Goal: Information Seeking & Learning: Learn about a topic

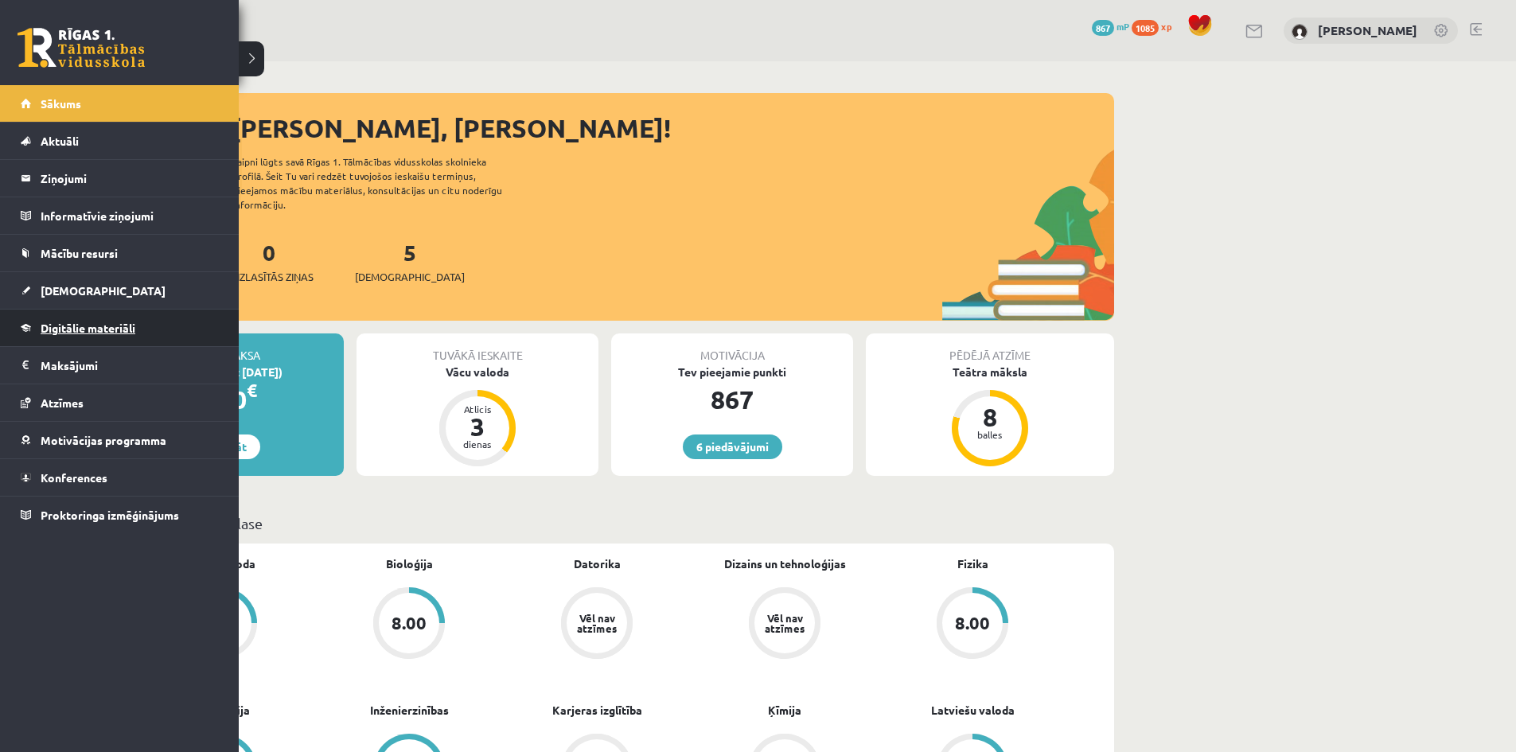
click at [105, 325] on span "Digitālie materiāli" at bounding box center [88, 328] width 95 height 14
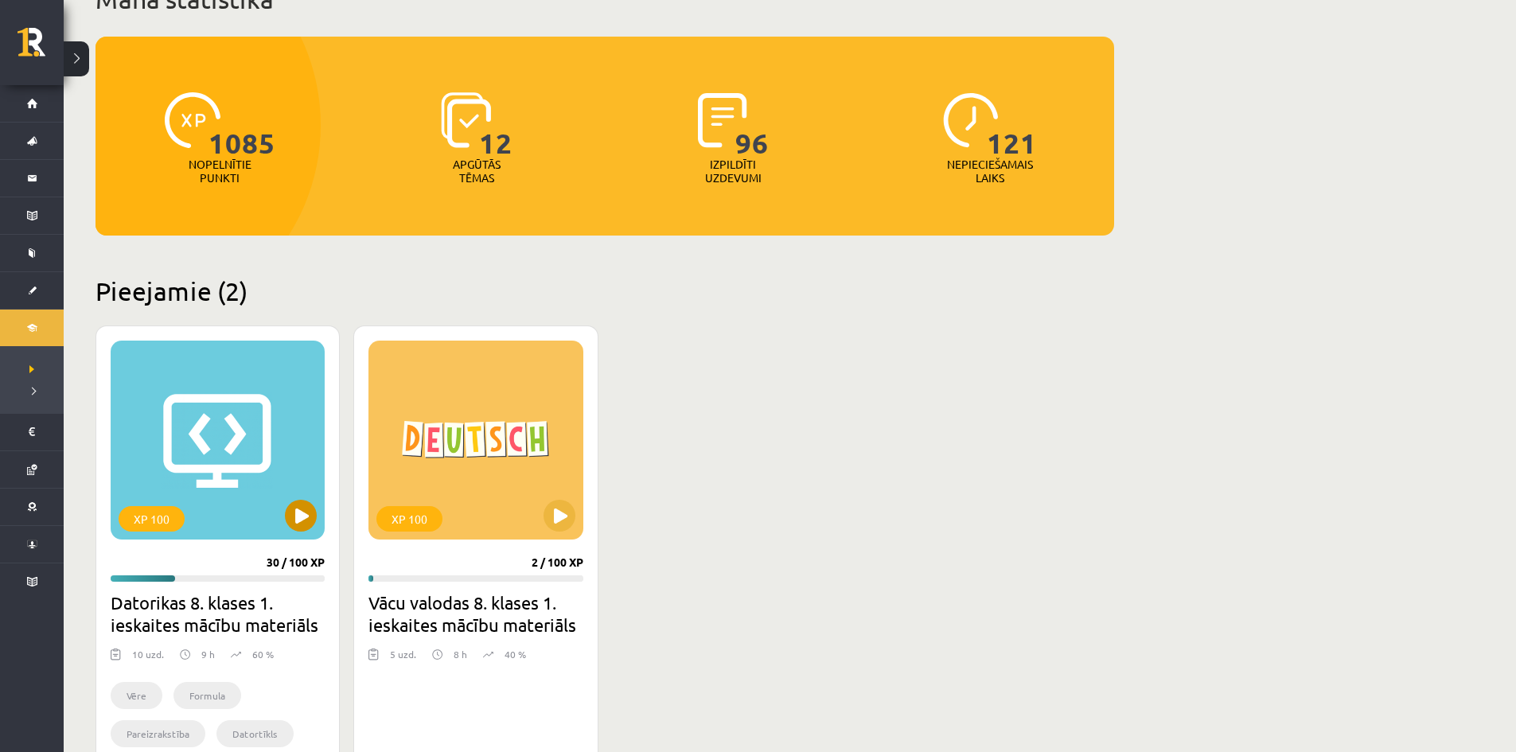
scroll to position [159, 0]
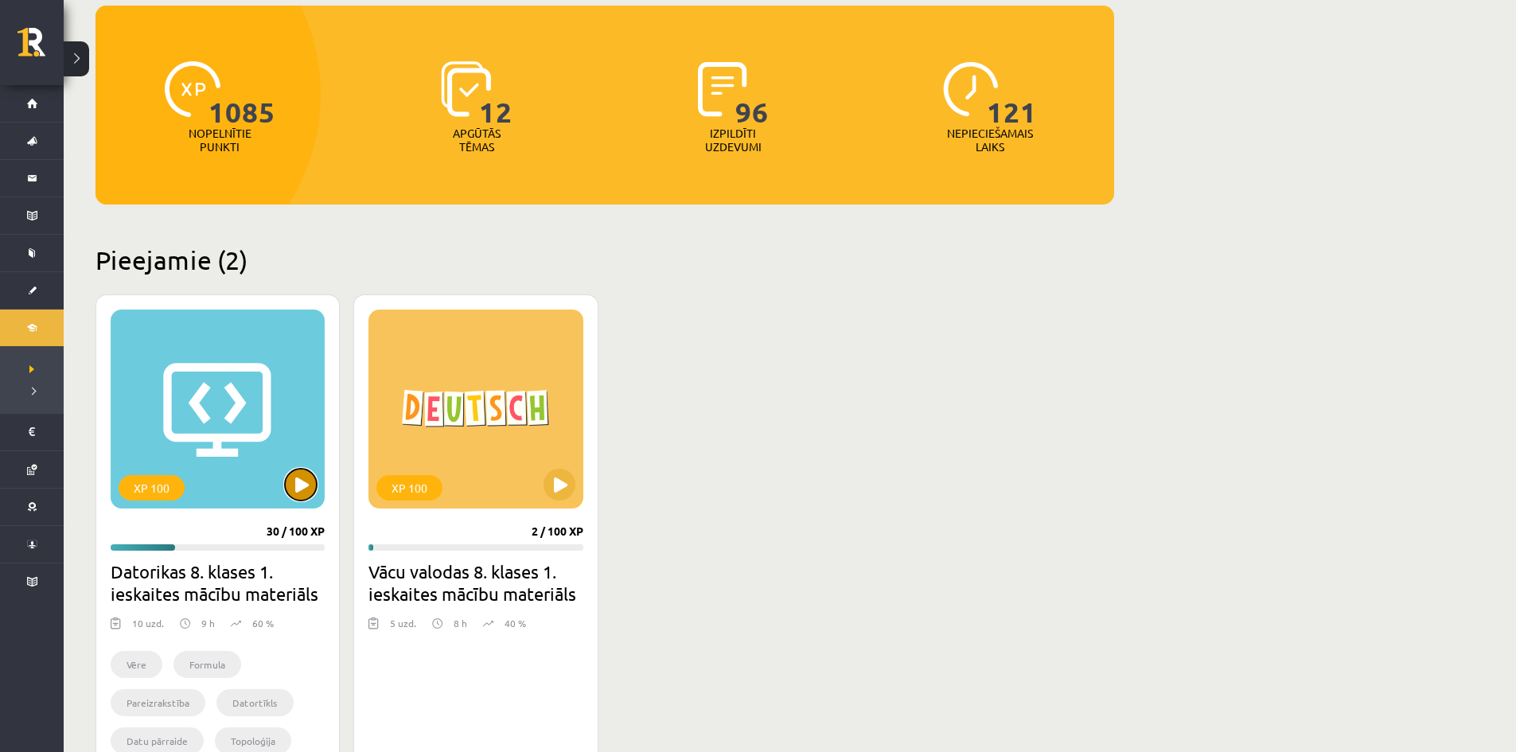
click at [302, 482] on button at bounding box center [301, 485] width 32 height 32
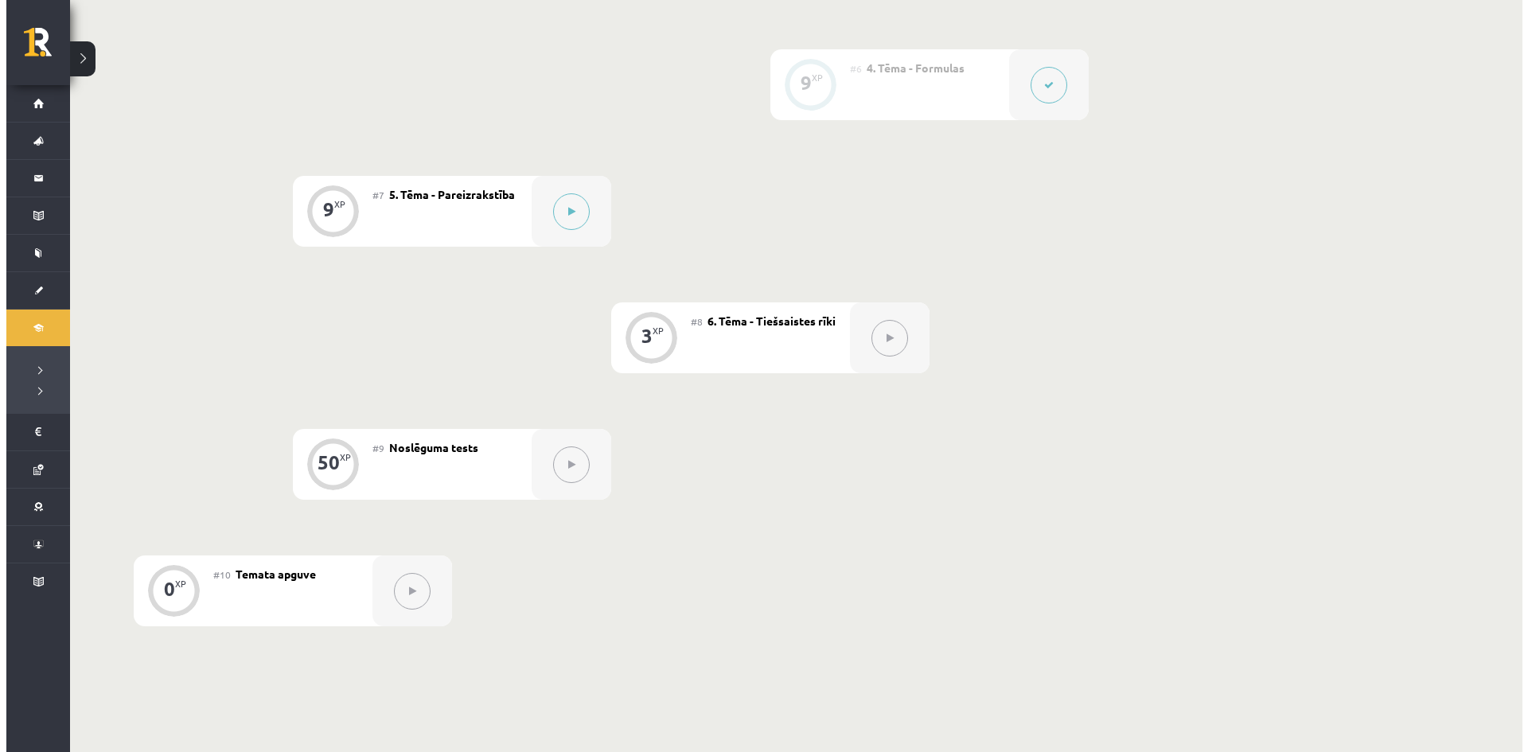
scroll to position [1035, 0]
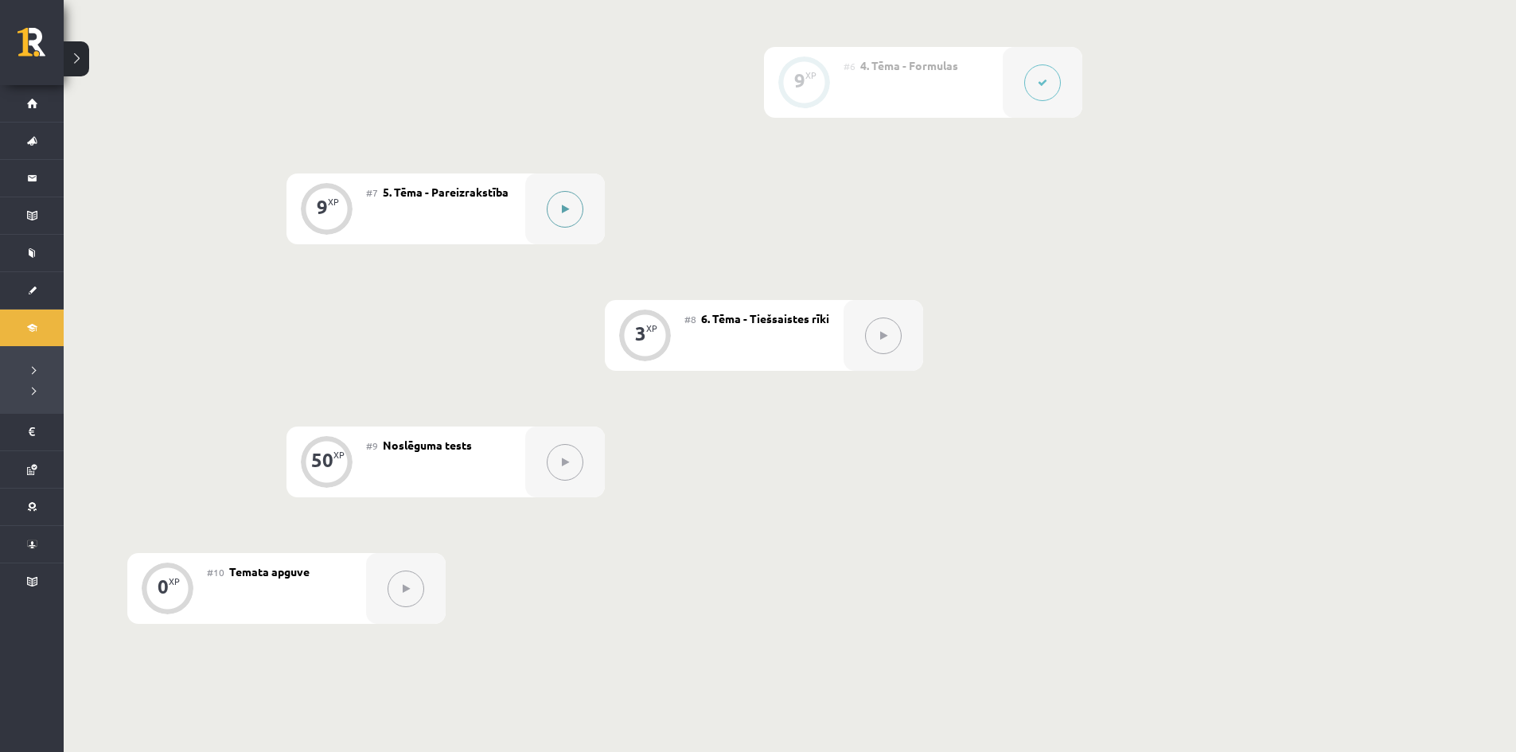
click at [569, 210] on button at bounding box center [565, 209] width 37 height 37
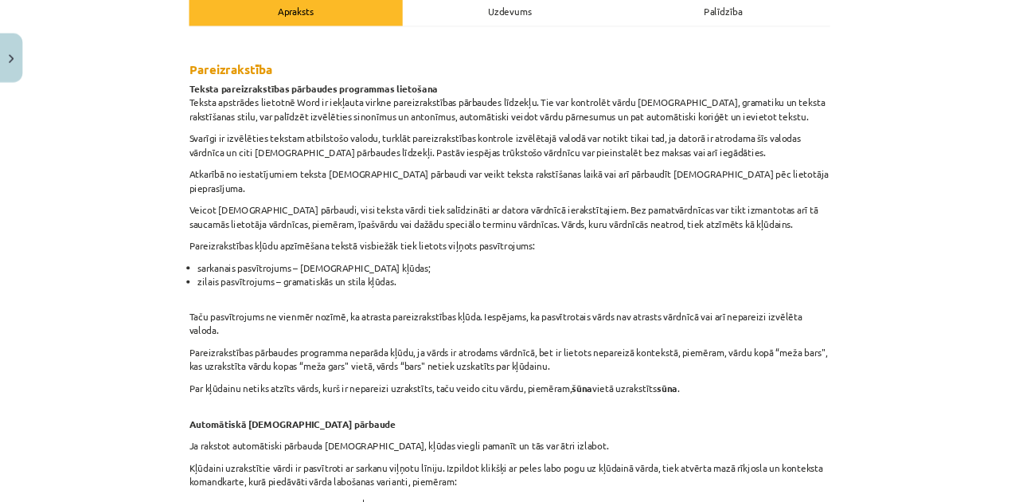
scroll to position [239, 0]
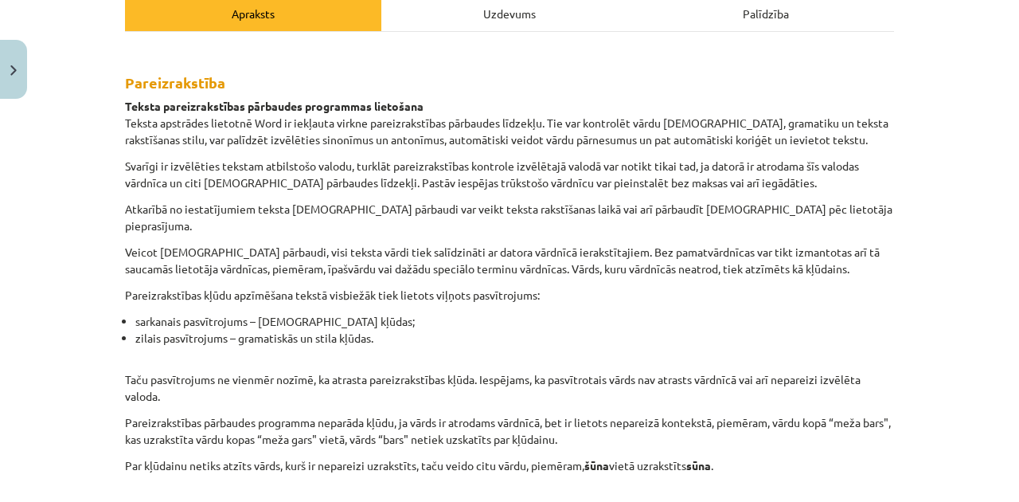
drag, startPoint x: 1486, startPoint y: 0, endPoint x: 720, endPoint y: 295, distance: 820.8
click at [720, 313] on li "sarkanais pasvītrojums – [DEMOGRAPHIC_DATA] kļūdas;" at bounding box center [514, 321] width 759 height 17
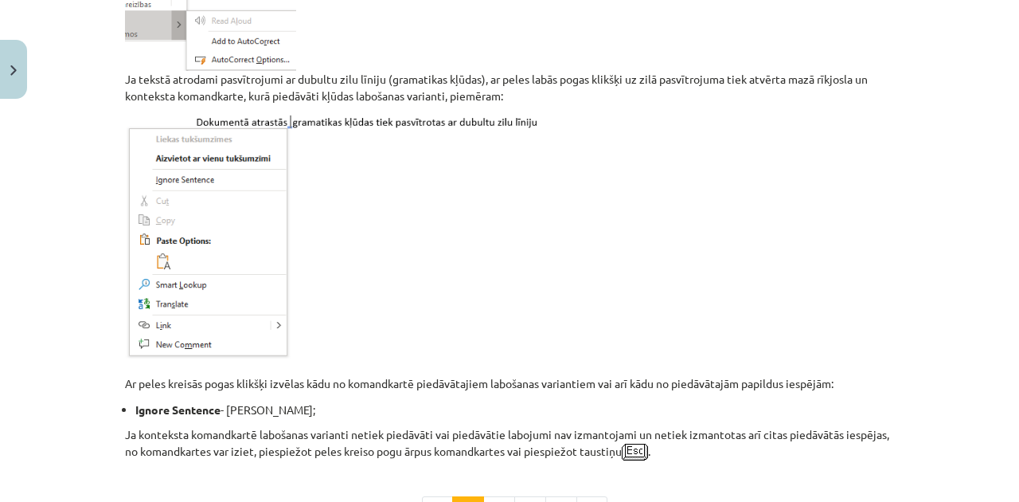
scroll to position [1300, 0]
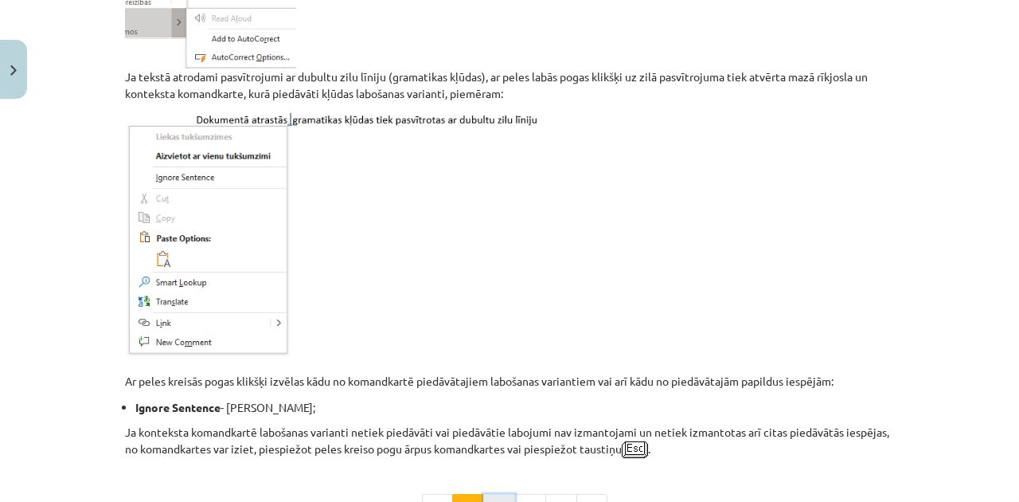
click at [498, 494] on button "2" at bounding box center [499, 510] width 32 height 32
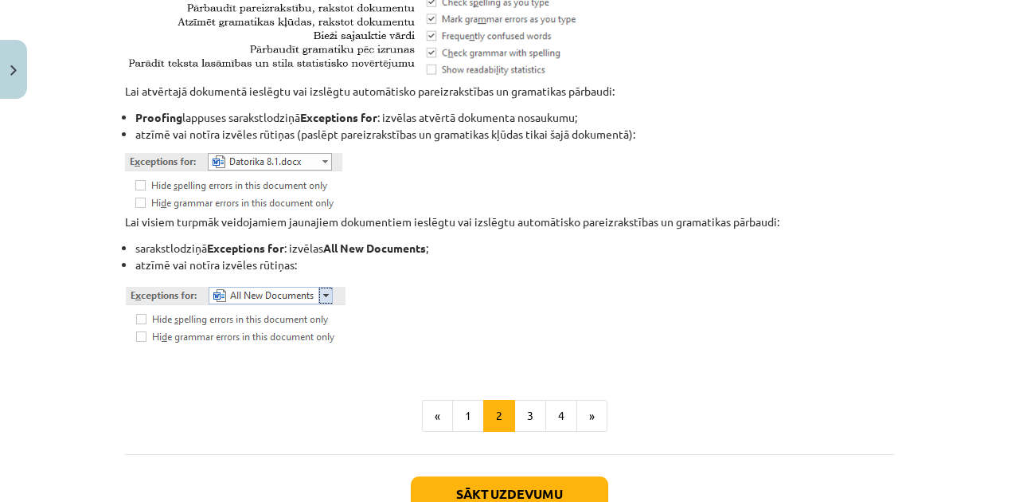
scroll to position [1982, 0]
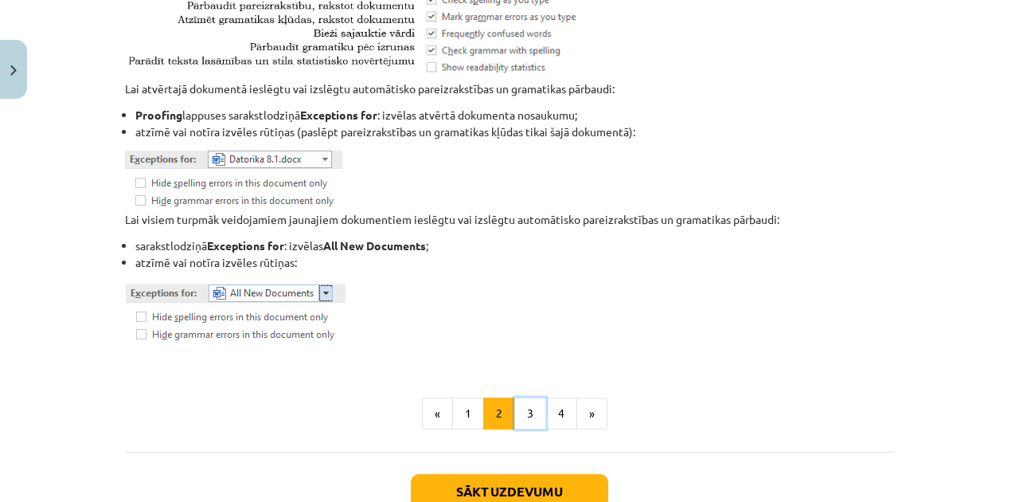
click at [524, 402] on button "3" at bounding box center [530, 413] width 32 height 32
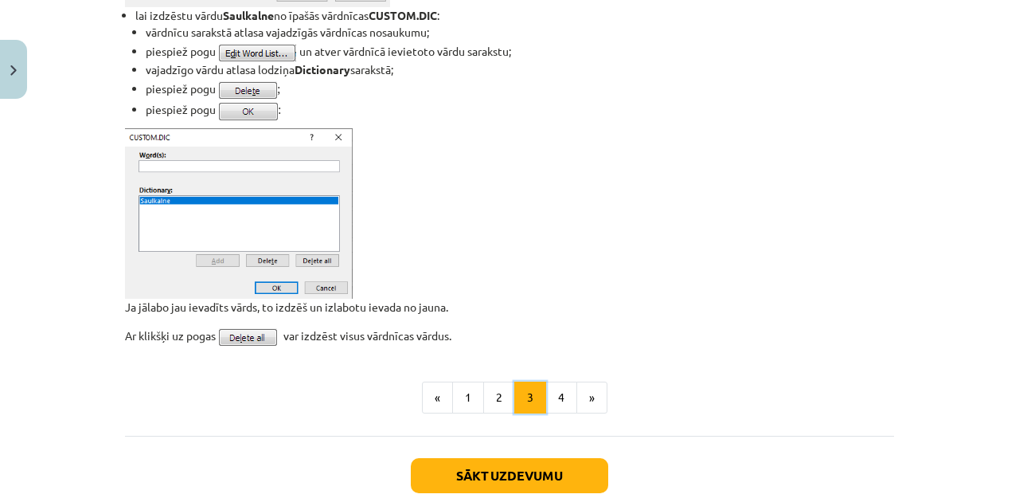
scroll to position [1186, 0]
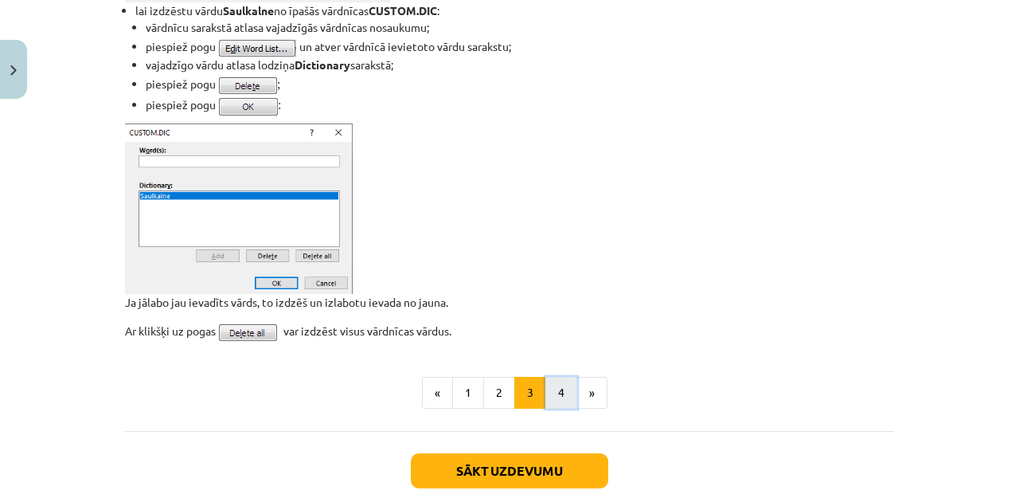
click at [545, 387] on button "4" at bounding box center [561, 393] width 32 height 32
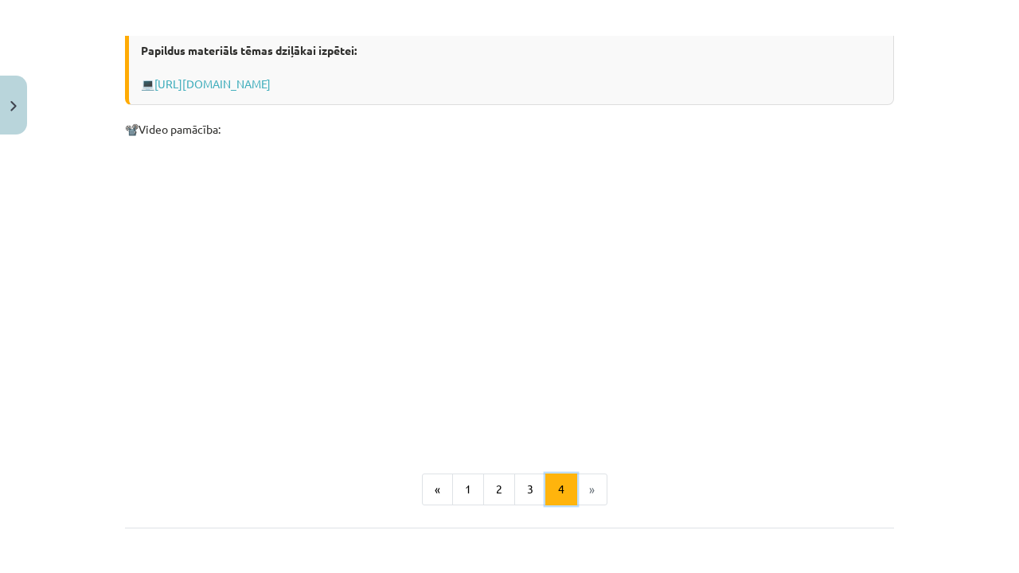
scroll to position [1399, 0]
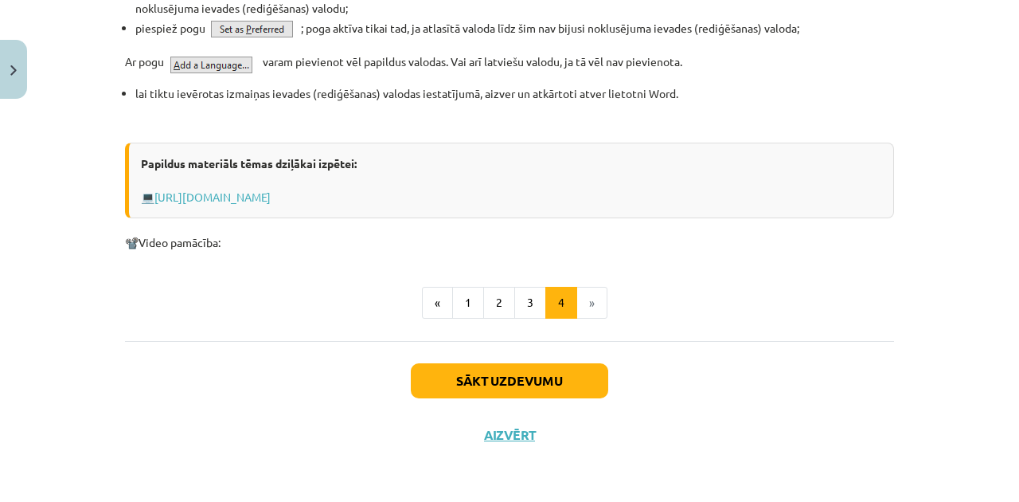
click at [608, 427] on iframe at bounding box center [509, 251] width 1019 height 502
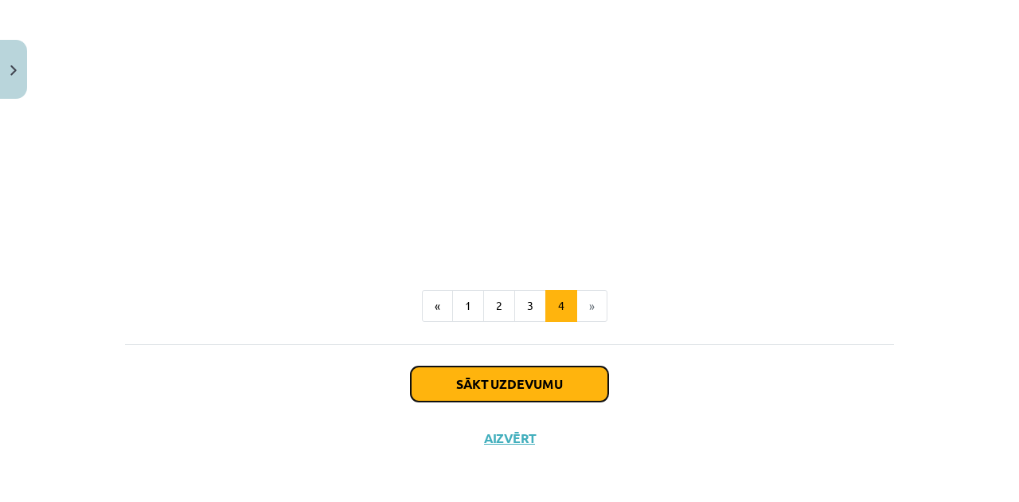
click at [525, 382] on button "Sākt uzdevumu" at bounding box center [509, 383] width 197 height 35
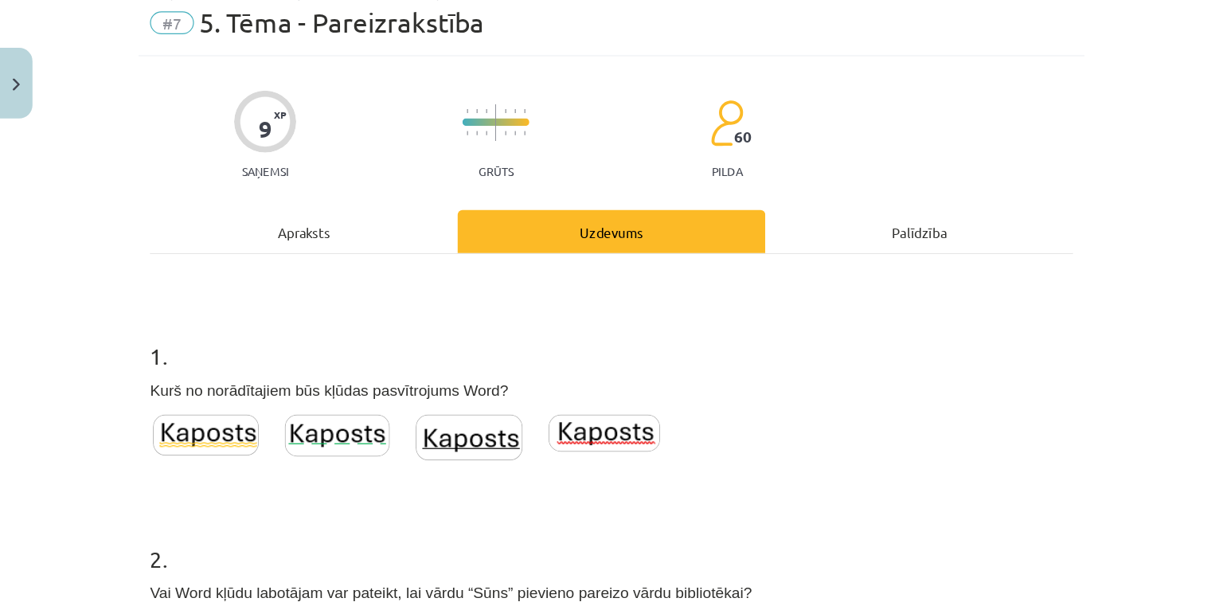
scroll to position [40, 0]
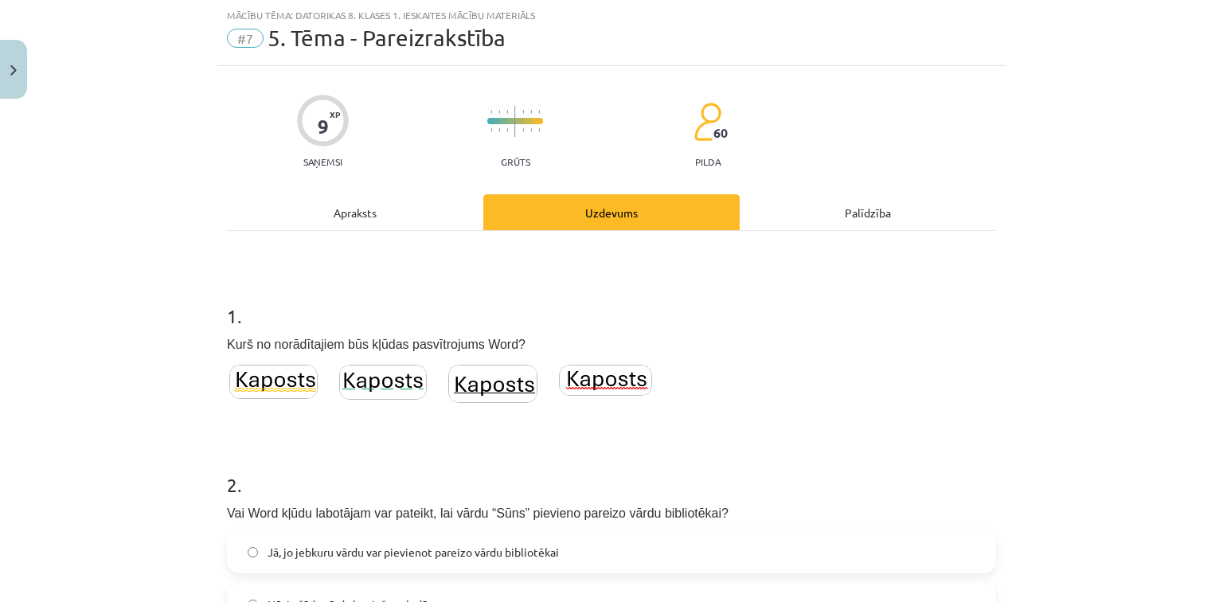
drag, startPoint x: 1006, startPoint y: 0, endPoint x: 833, endPoint y: 299, distance: 346.0
click at [833, 299] on h1 "1 ." at bounding box center [611, 301] width 769 height 49
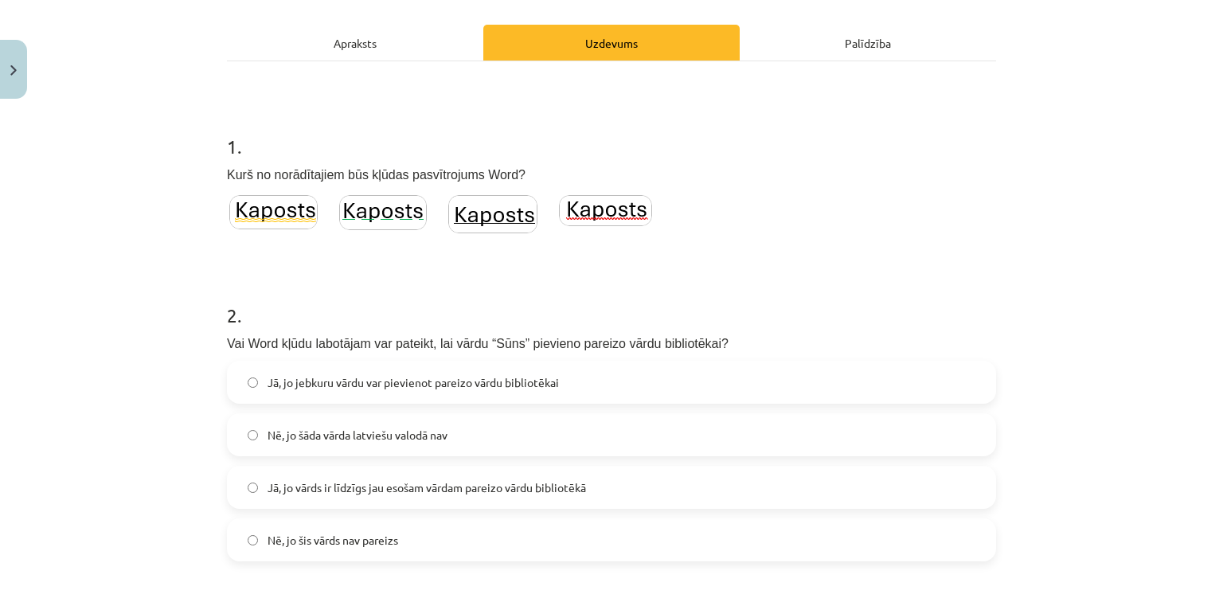
scroll to position [231, 0]
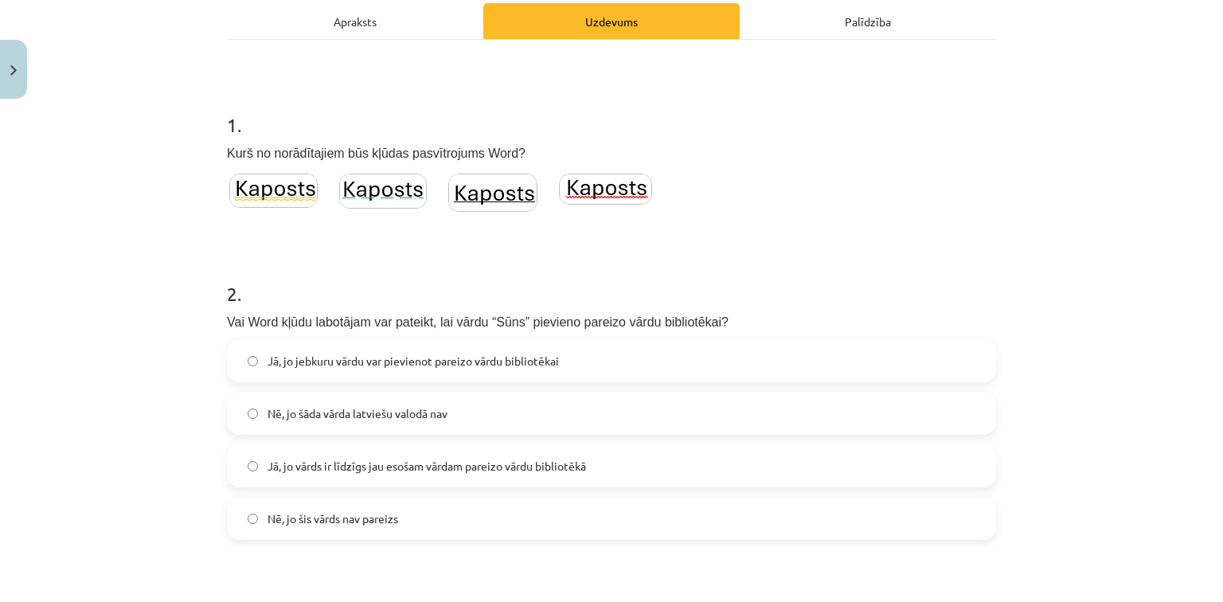
click at [605, 189] on img at bounding box center [605, 189] width 93 height 31
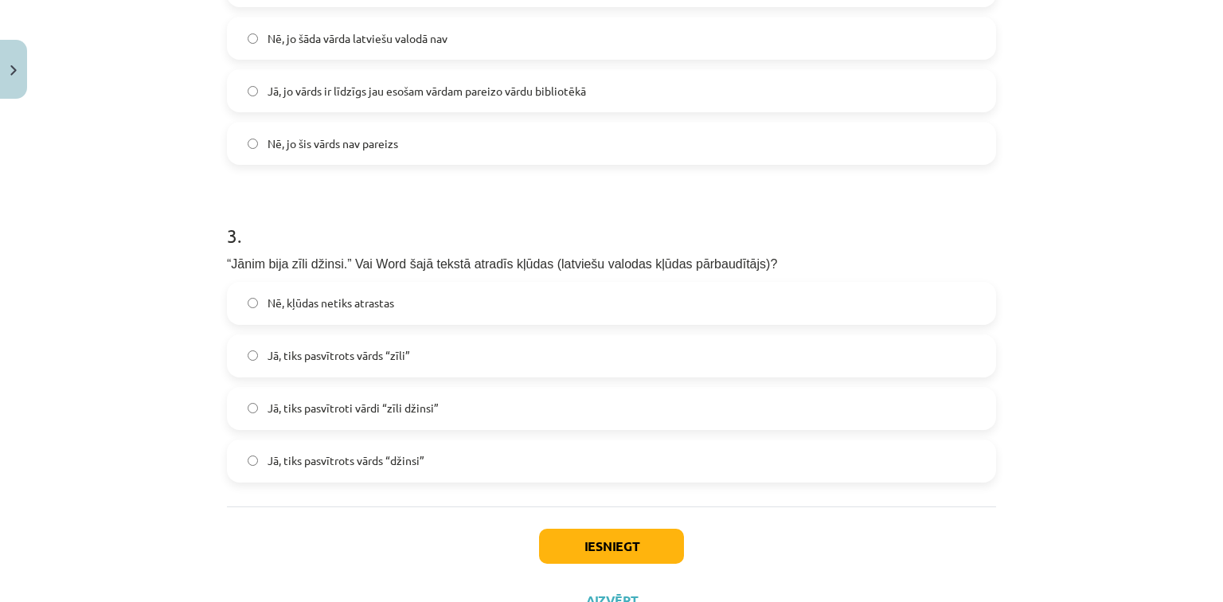
scroll to position [613, 0]
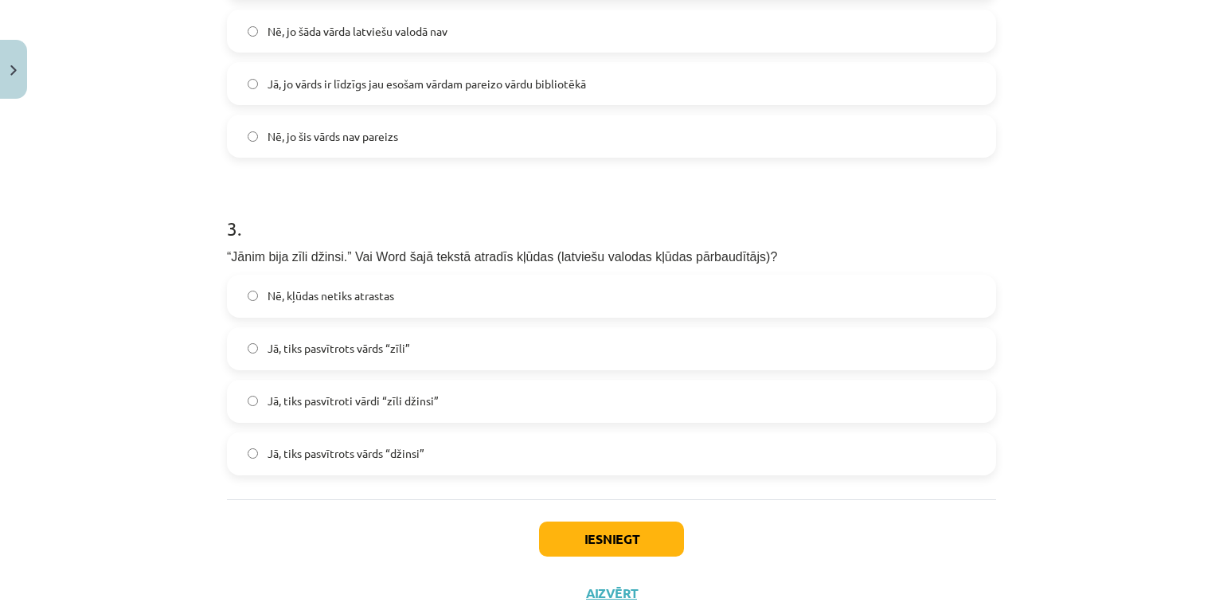
click at [240, 346] on label "Jā, tiks pasvītrots vārds “zīli”" at bounding box center [611, 349] width 766 height 40
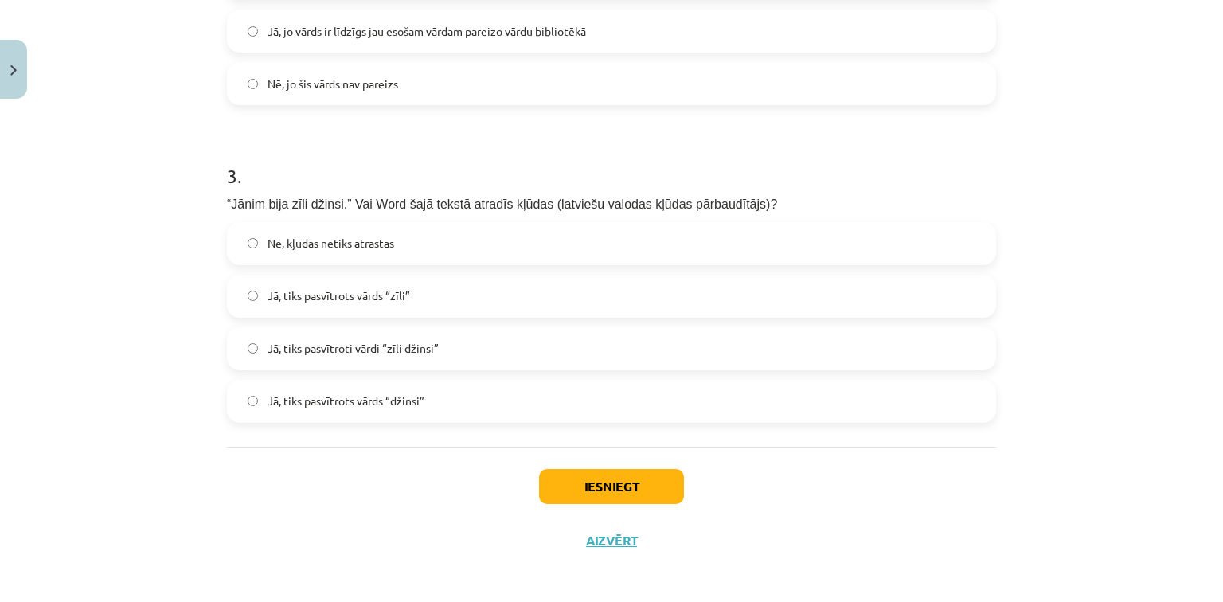
scroll to position [669, 0]
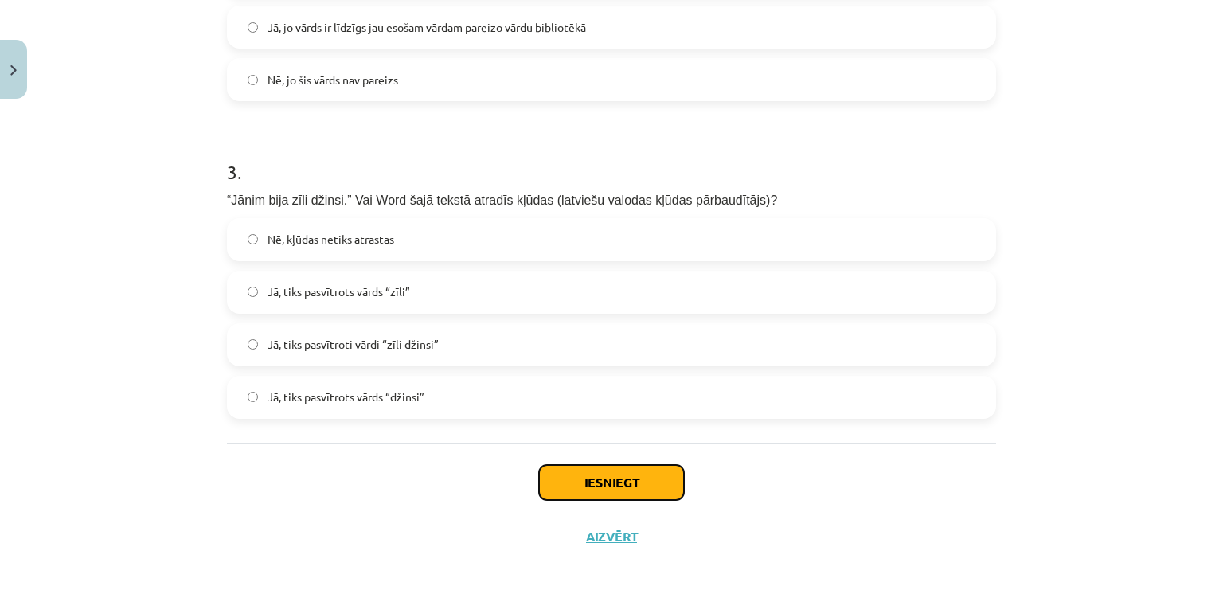
click at [615, 484] on button "Iesniegt" at bounding box center [611, 482] width 145 height 35
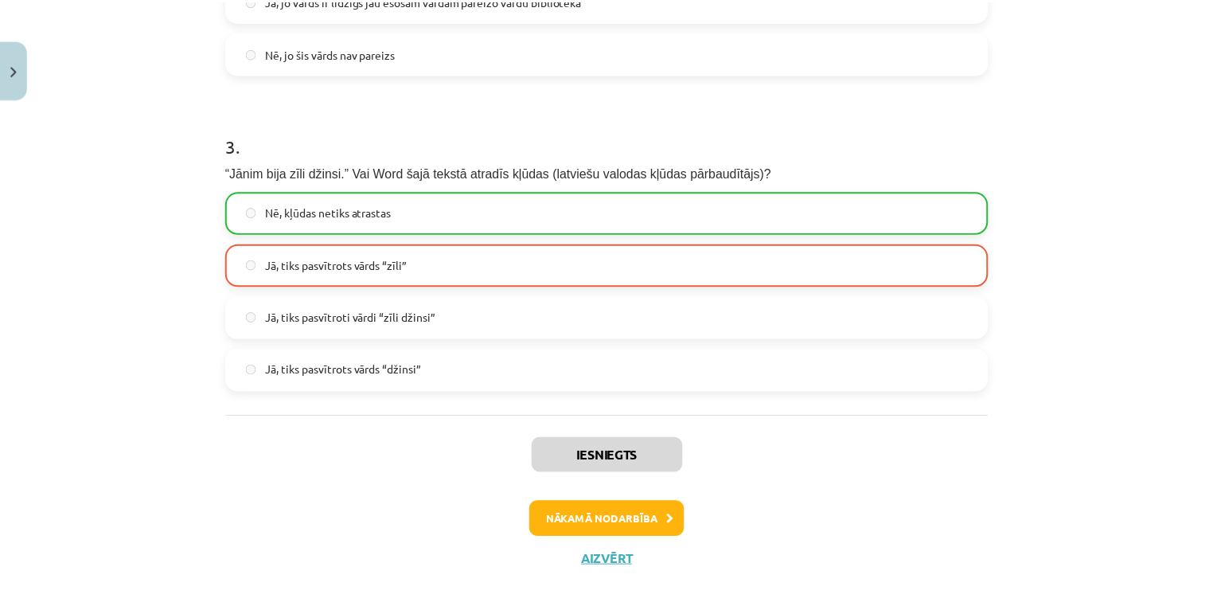
scroll to position [720, 0]
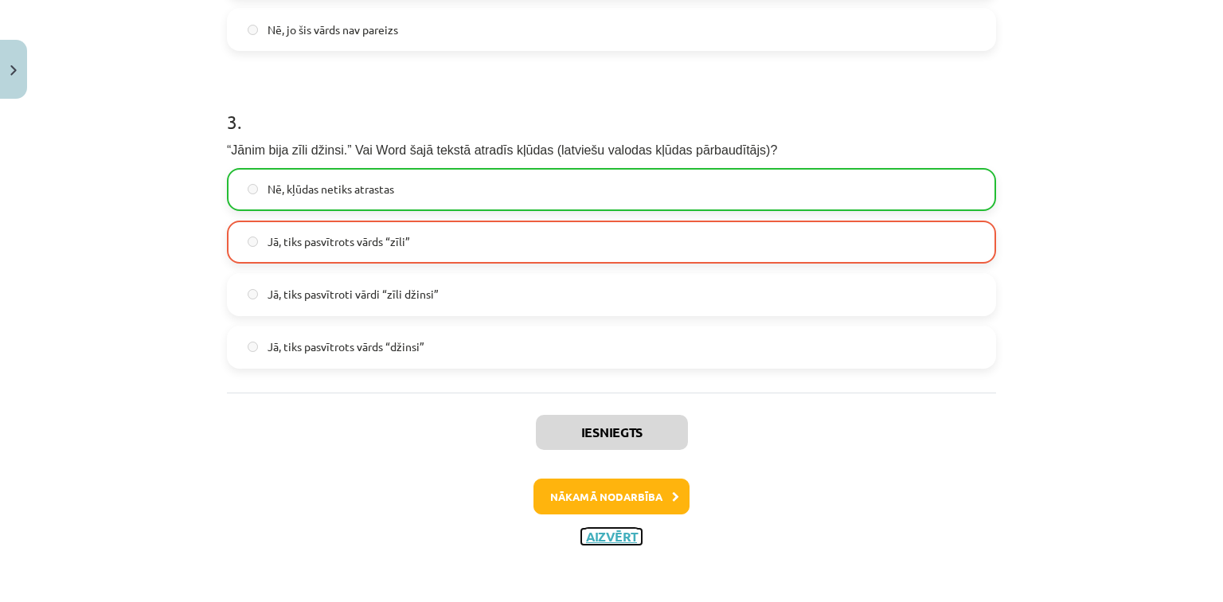
click at [605, 538] on button "Aizvērt" at bounding box center [611, 537] width 61 height 16
click at [605, 538] on div "Iesniegts Nākamā nodarbība Aizvērt" at bounding box center [611, 473] width 769 height 162
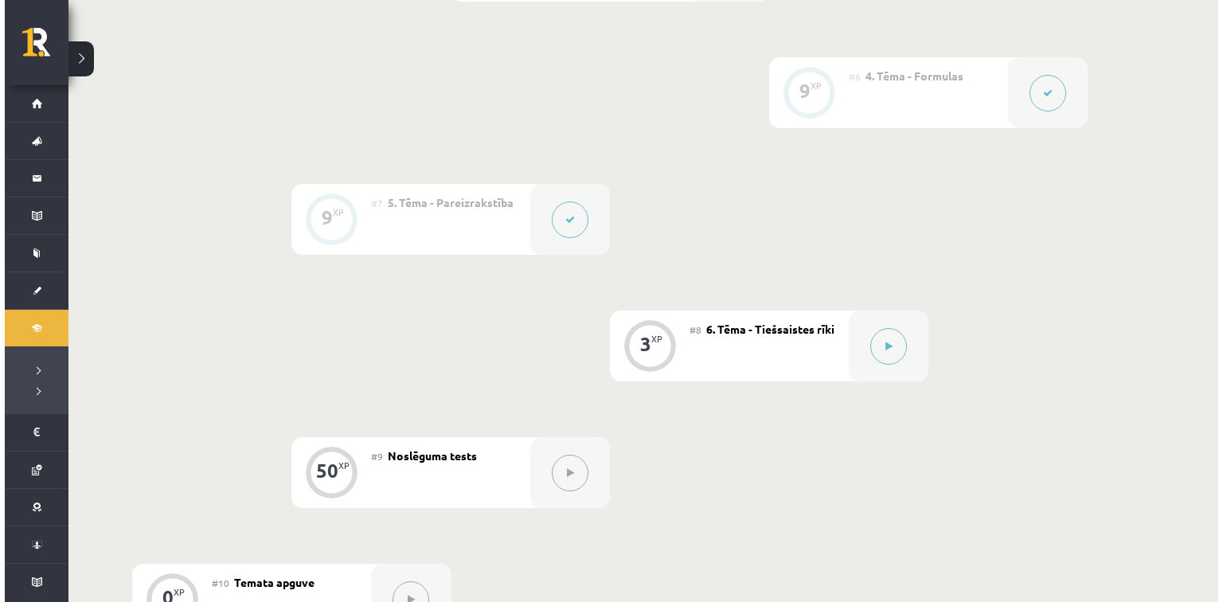
scroll to position [1035, 0]
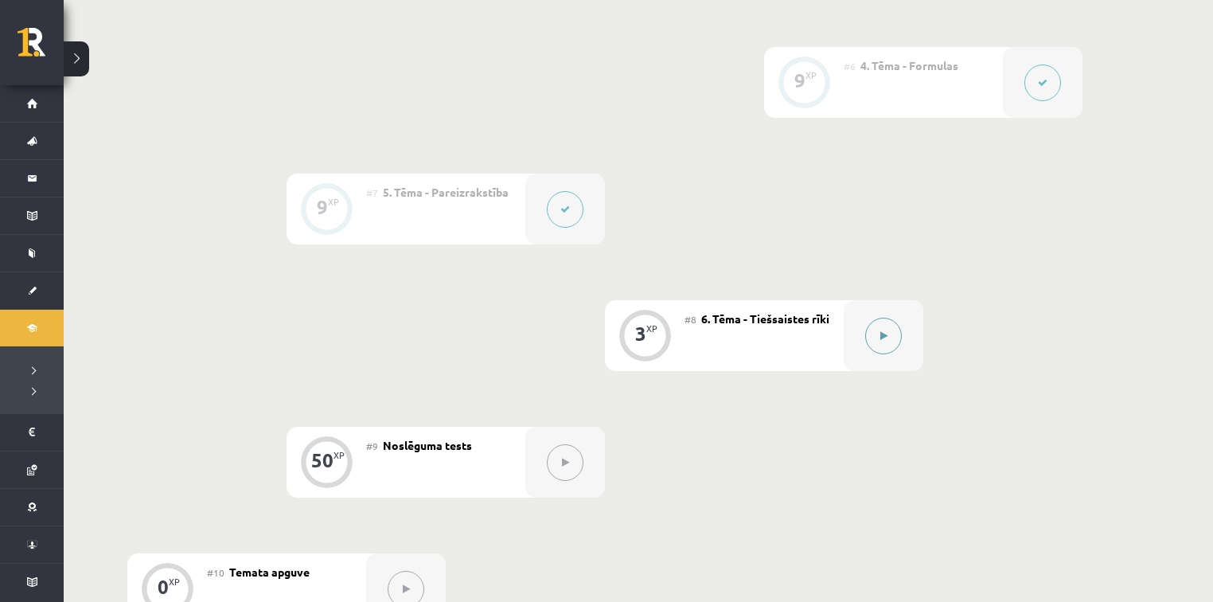
click at [880, 341] on icon at bounding box center [883, 336] width 7 height 10
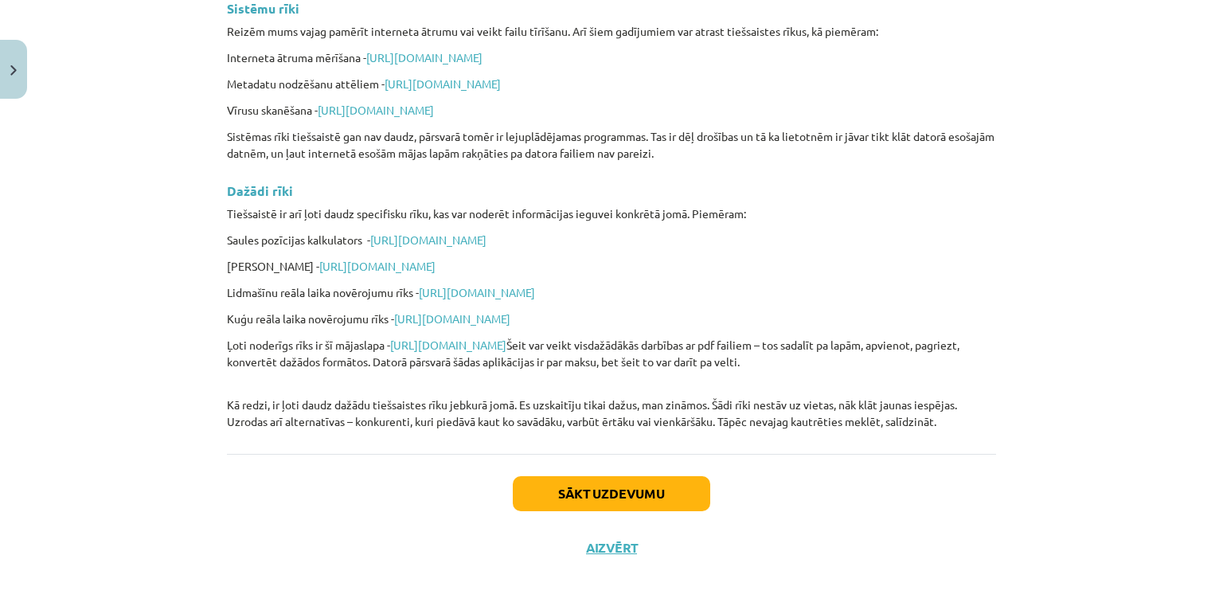
scroll to position [3821, 0]
click at [588, 474] on button "Sākt uzdevumu" at bounding box center [611, 491] width 197 height 35
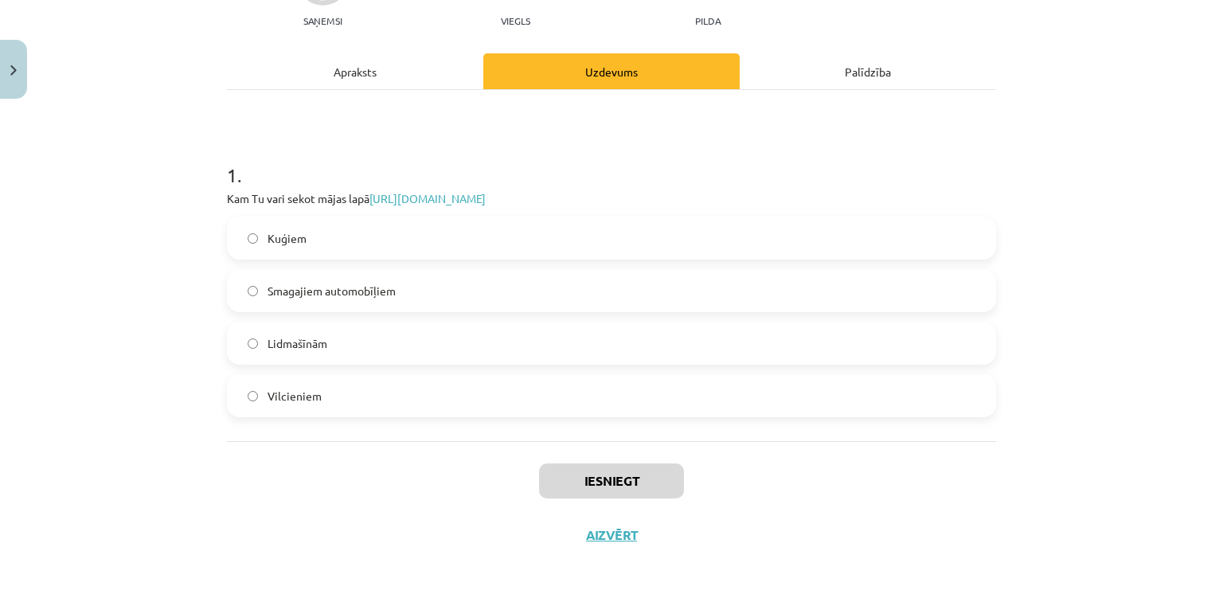
click at [588, 471] on div "Iesniegt Aizvērt" at bounding box center [611, 496] width 769 height 111
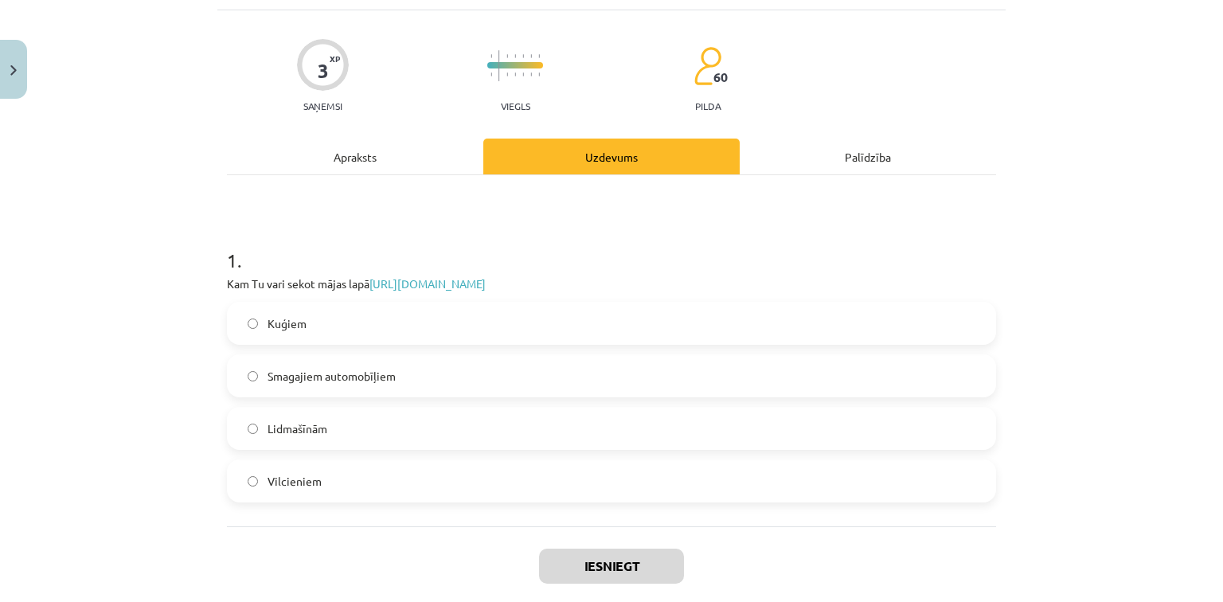
scroll to position [40, 0]
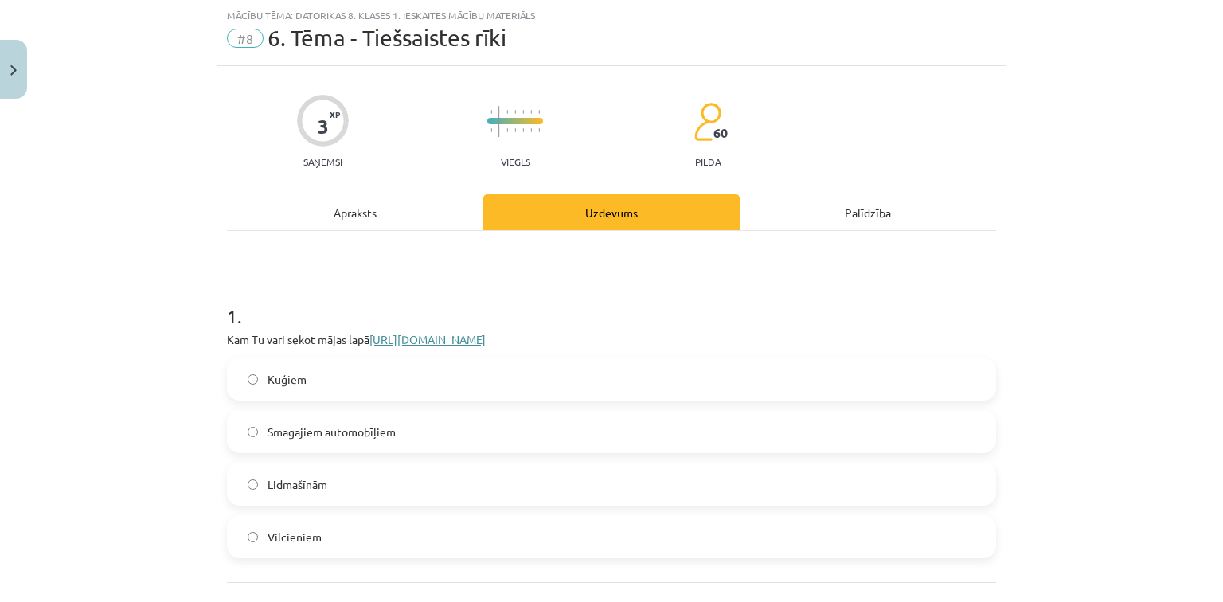
click at [486, 338] on link "https://www.flightradar24.com/56.65,23.73/10" at bounding box center [427, 339] width 116 height 14
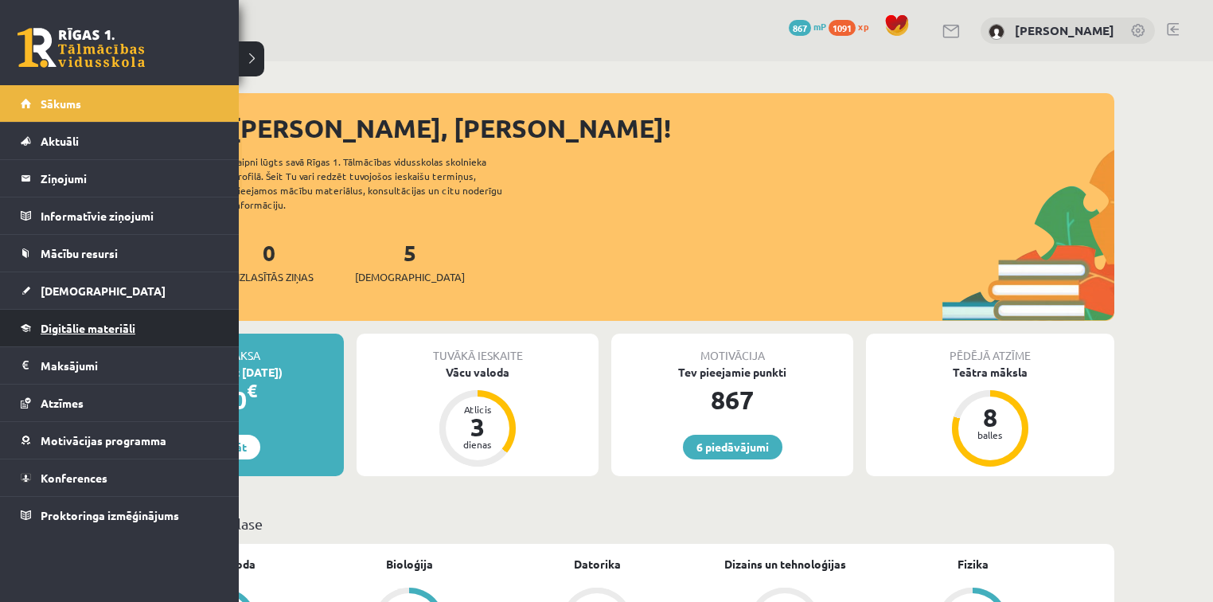
click at [65, 326] on span "Digitālie materiāli" at bounding box center [88, 328] width 95 height 14
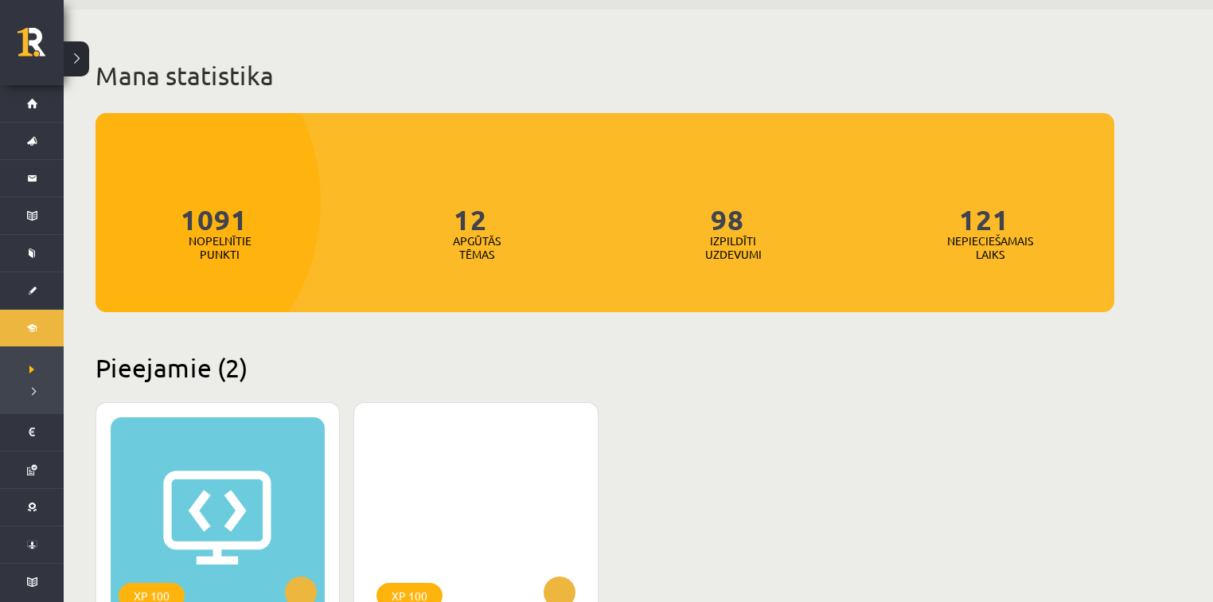
scroll to position [255, 0]
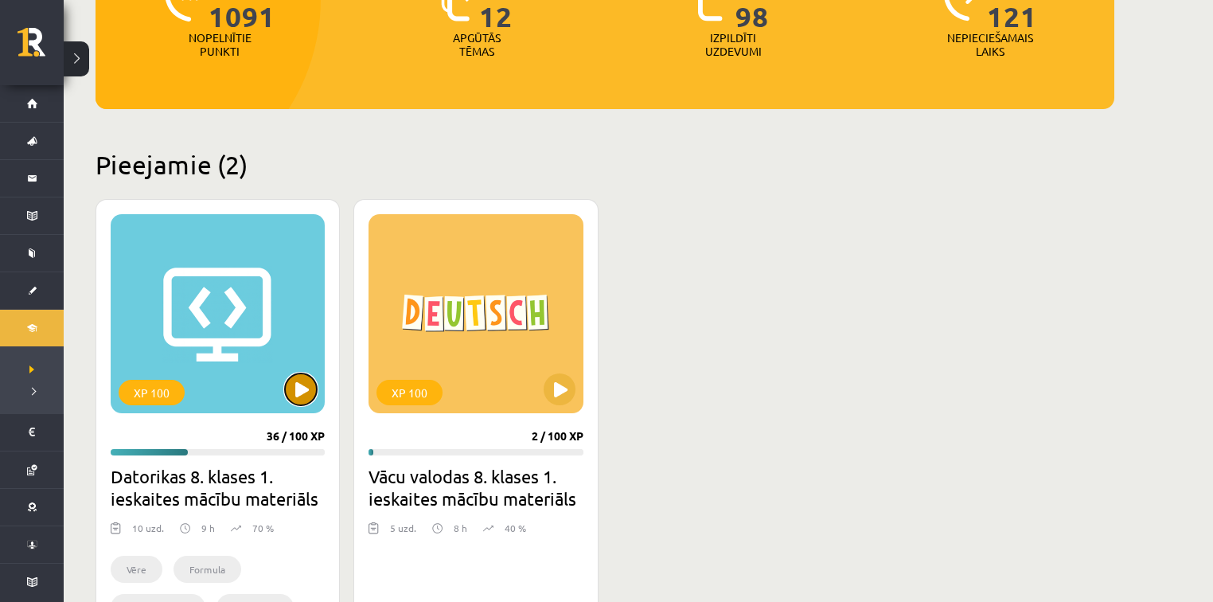
click at [306, 404] on div "XP 100" at bounding box center [218, 313] width 214 height 199
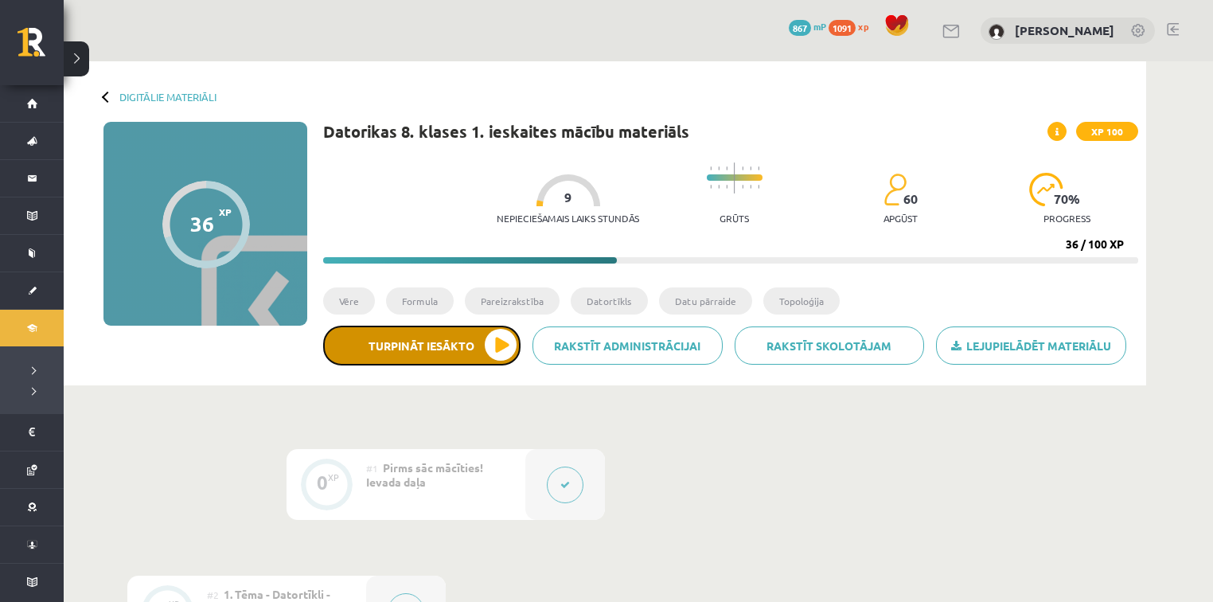
click at [464, 345] on button "Turpināt iesākto" at bounding box center [421, 346] width 197 height 40
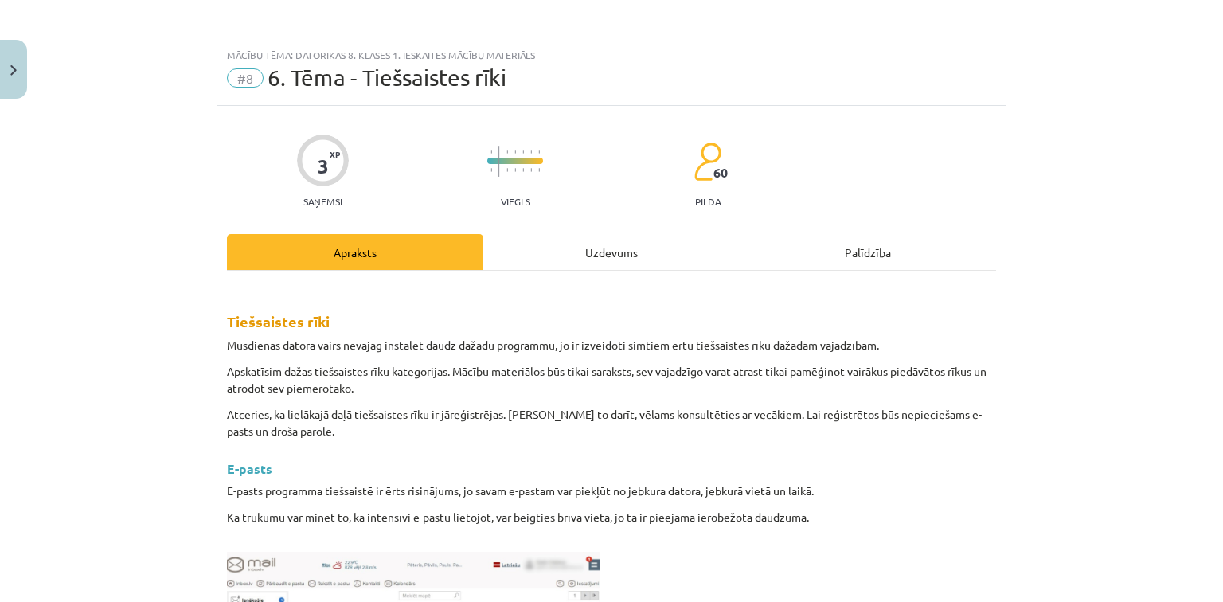
click at [597, 248] on div "Uzdevums" at bounding box center [611, 252] width 256 height 36
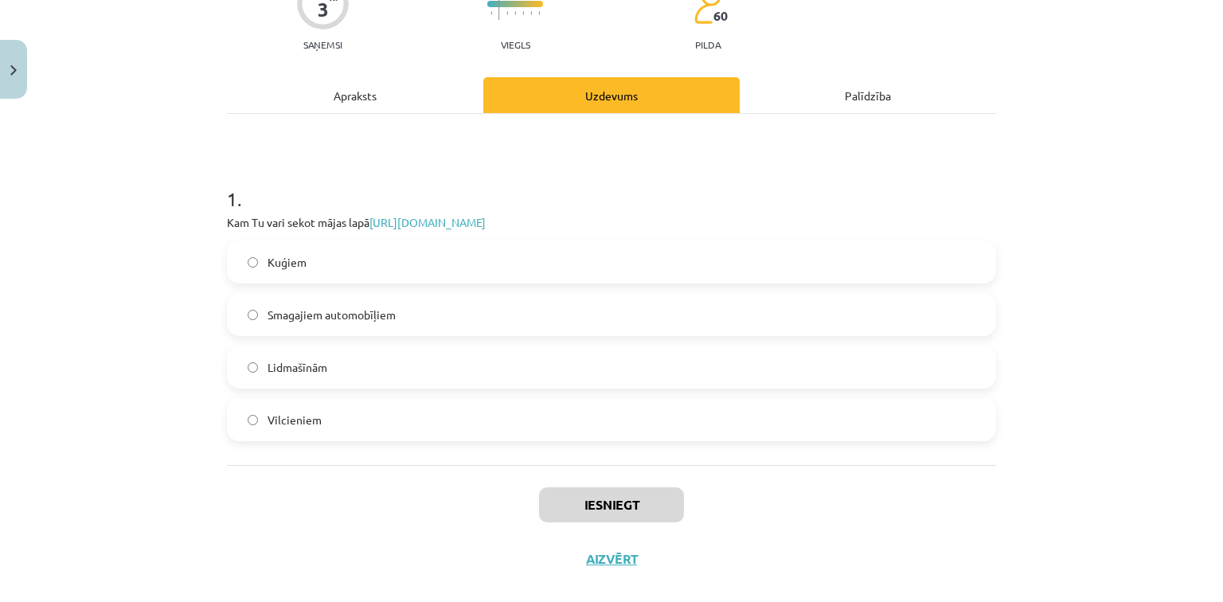
scroll to position [180, 0]
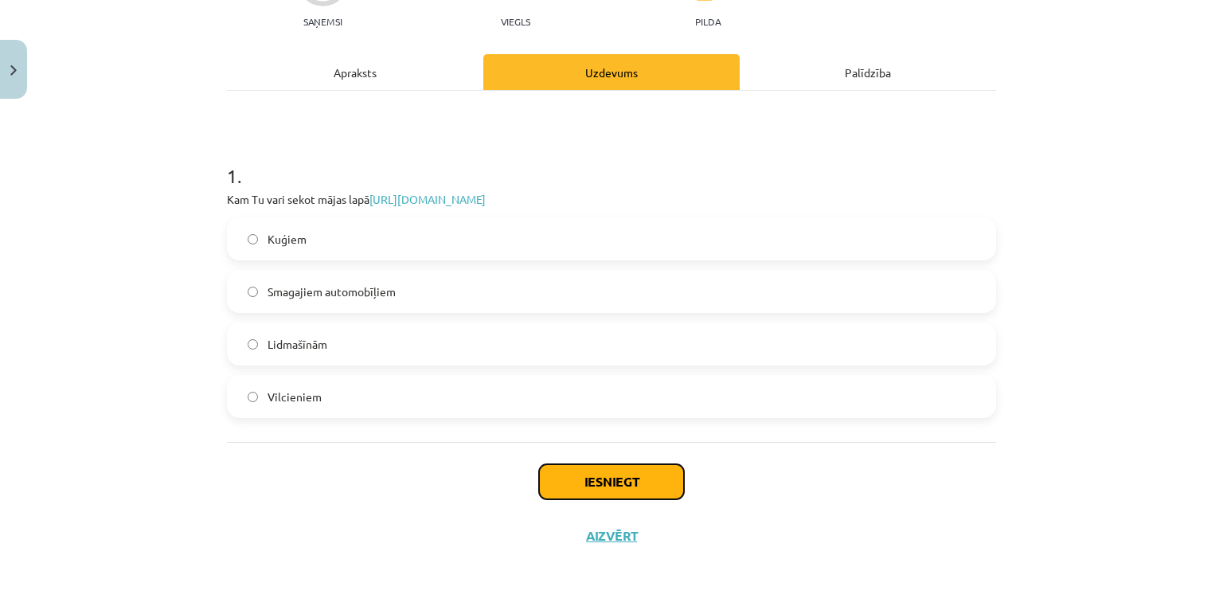
click at [582, 480] on button "Iesniegt" at bounding box center [611, 481] width 145 height 35
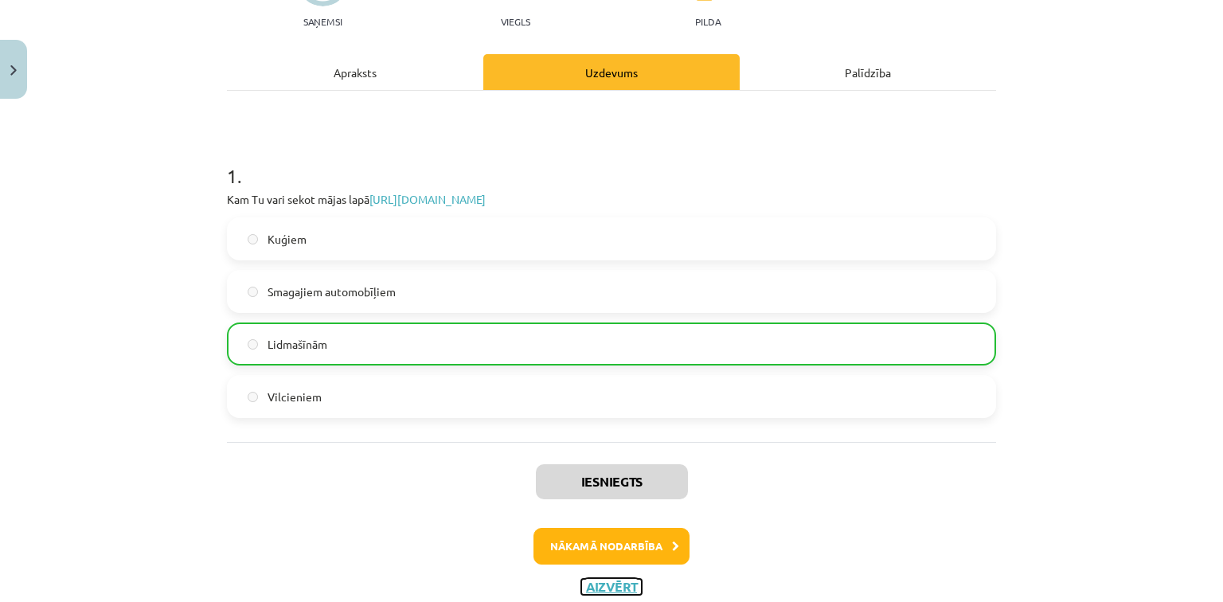
click at [602, 583] on button "Aizvērt" at bounding box center [611, 587] width 61 height 16
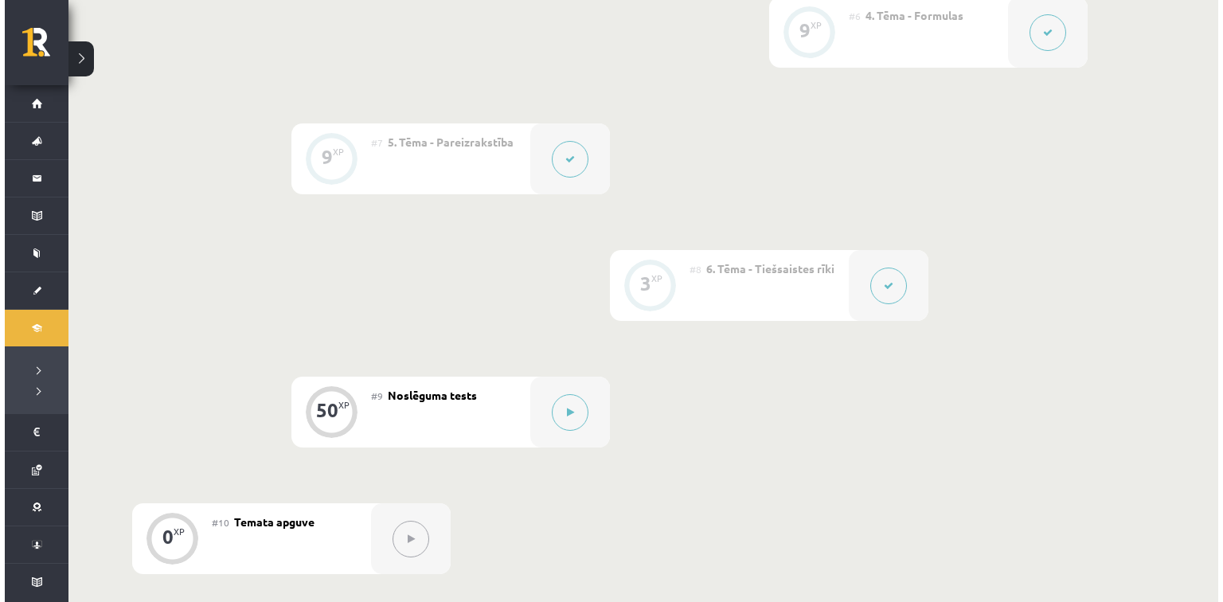
scroll to position [1083, 0]
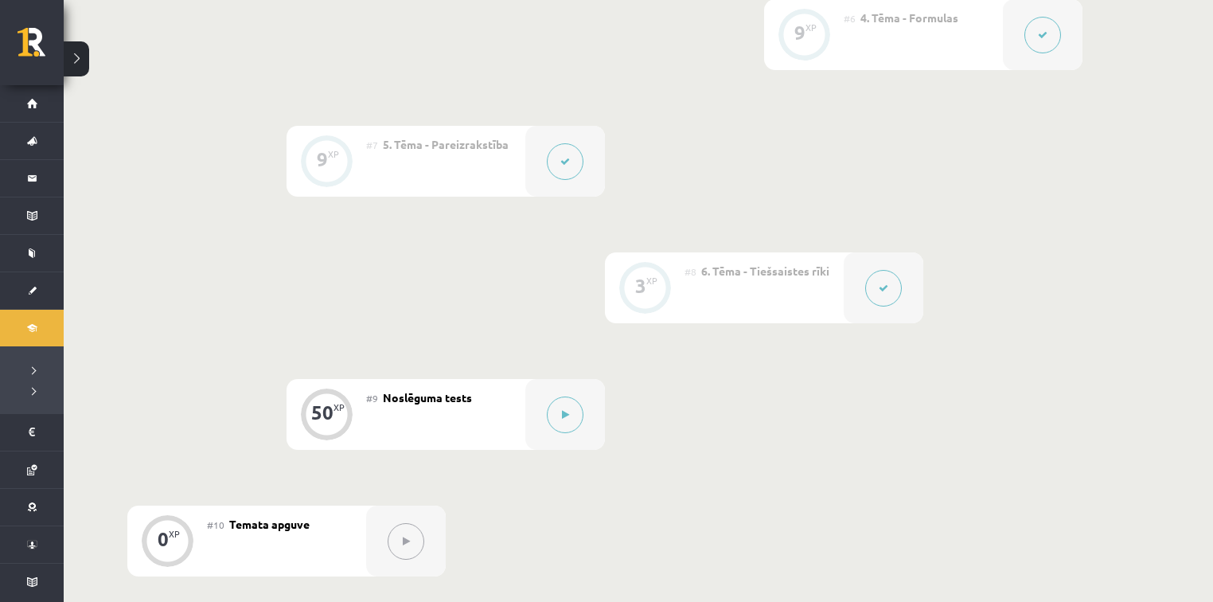
click at [868, 292] on button at bounding box center [883, 288] width 37 height 37
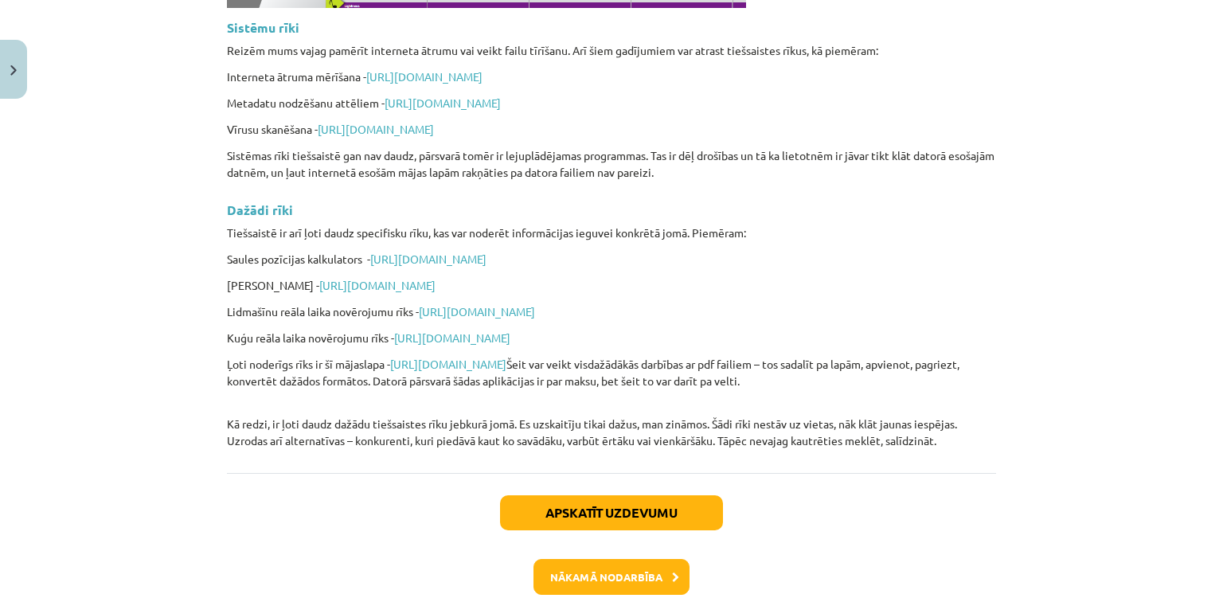
scroll to position [3821, 0]
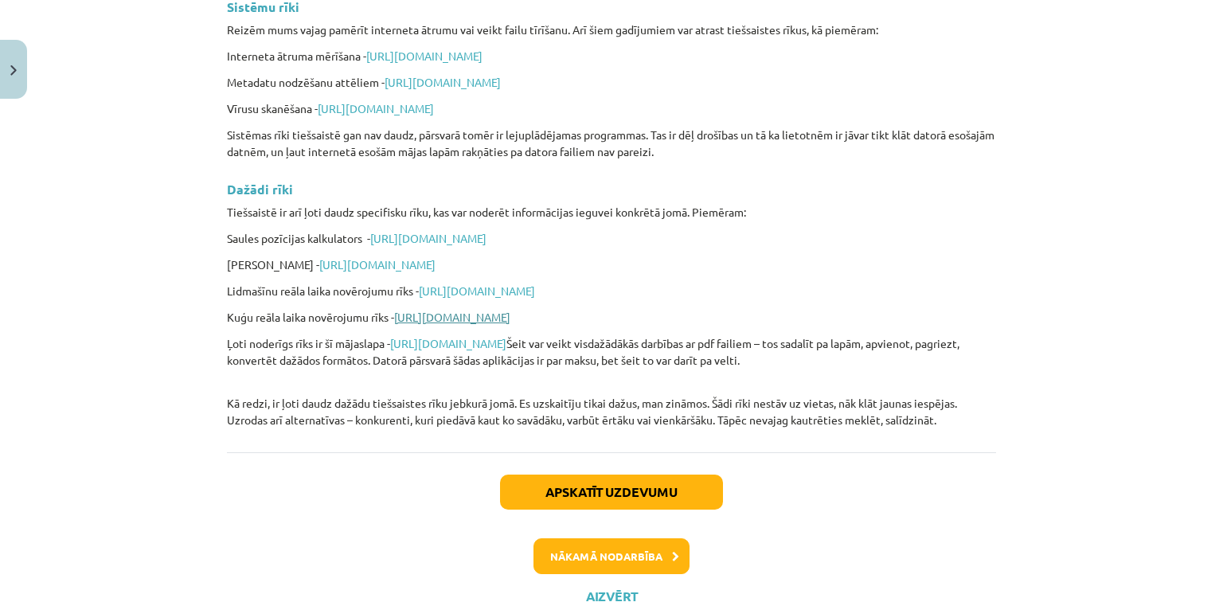
click at [419, 310] on link "https://www.marinetraffic.com/en/ais/home/centerx:86.8/centery:67.9/zoom:2" at bounding box center [452, 317] width 116 height 14
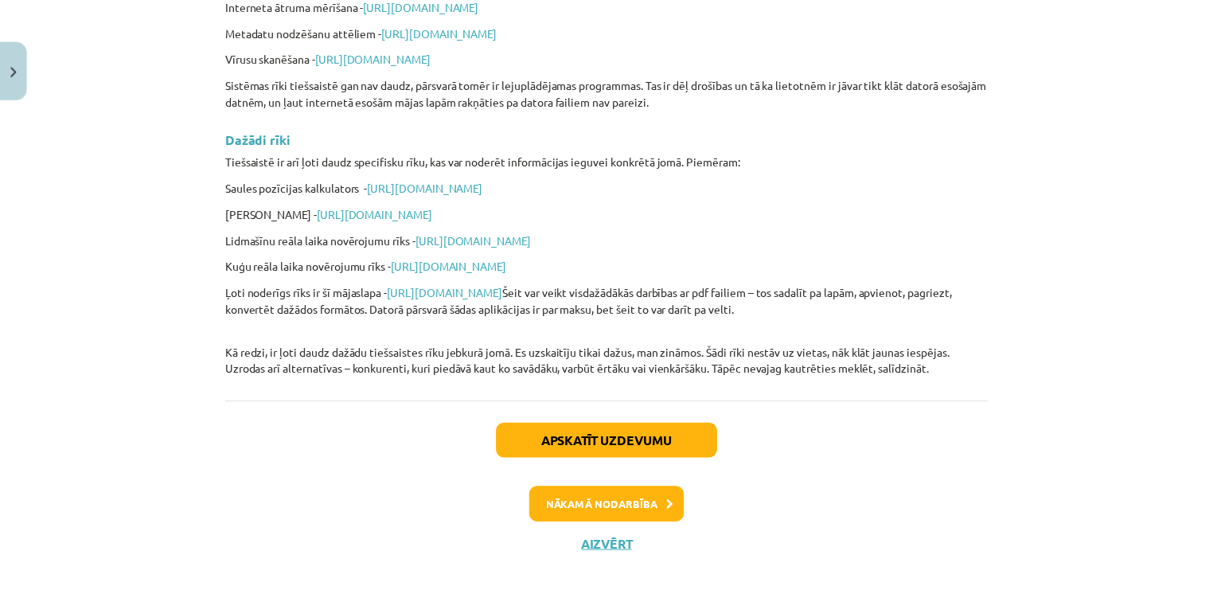
scroll to position [3874, 0]
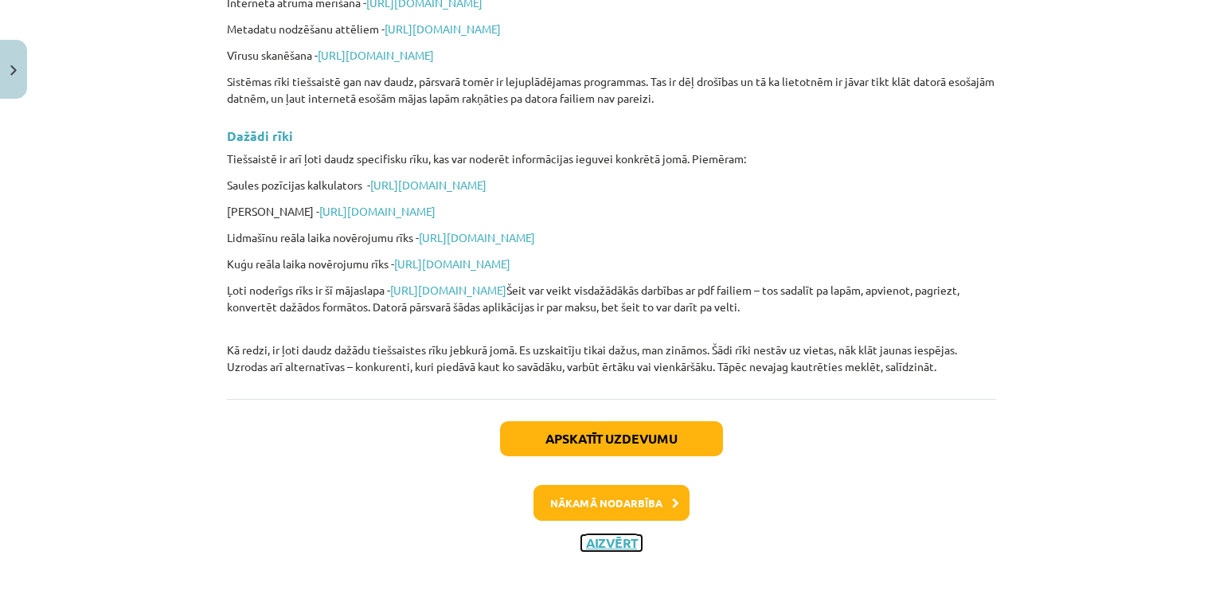
click at [605, 539] on button "Aizvērt" at bounding box center [611, 543] width 61 height 16
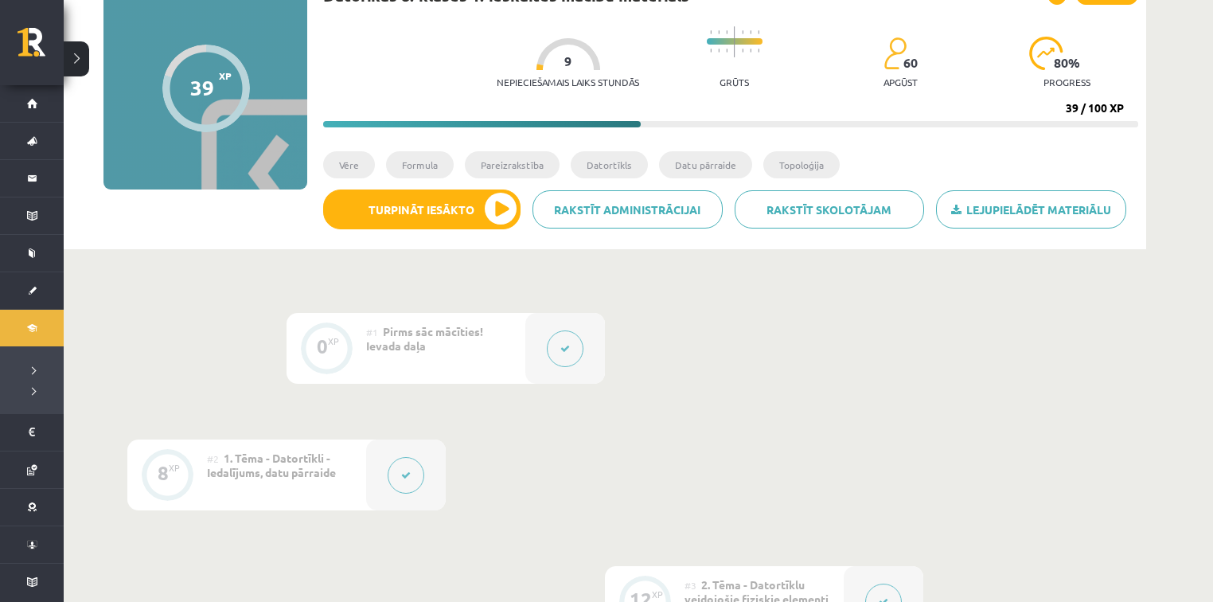
scroll to position [0, 0]
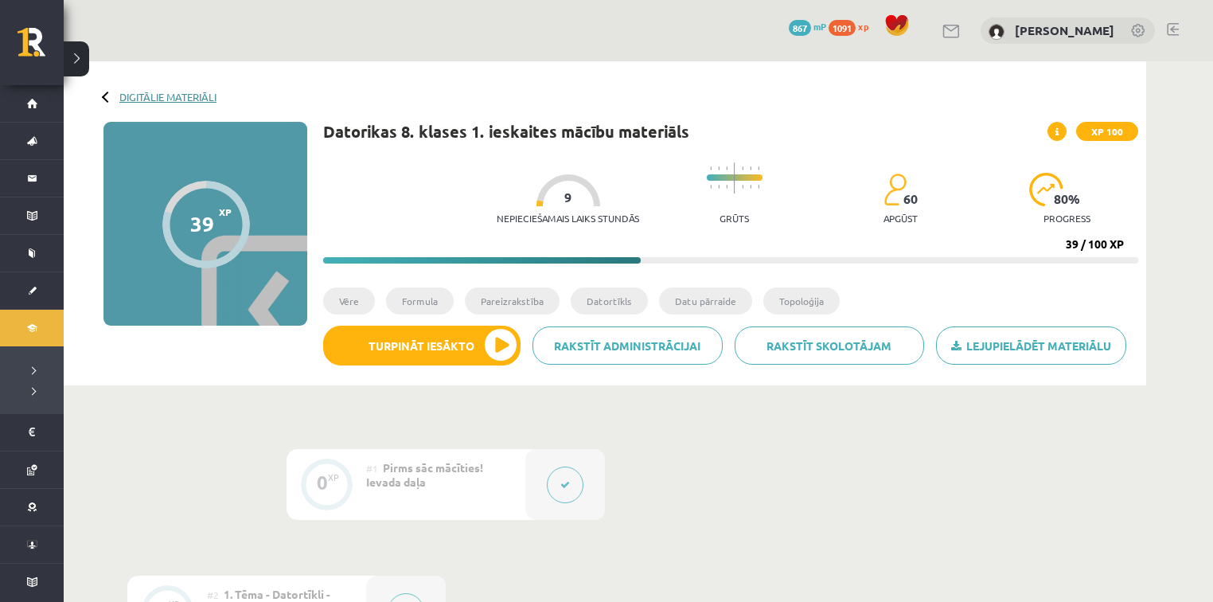
click at [210, 95] on link "Digitālie materiāli" at bounding box center [167, 97] width 97 height 12
